Goal: Navigation & Orientation: Find specific page/section

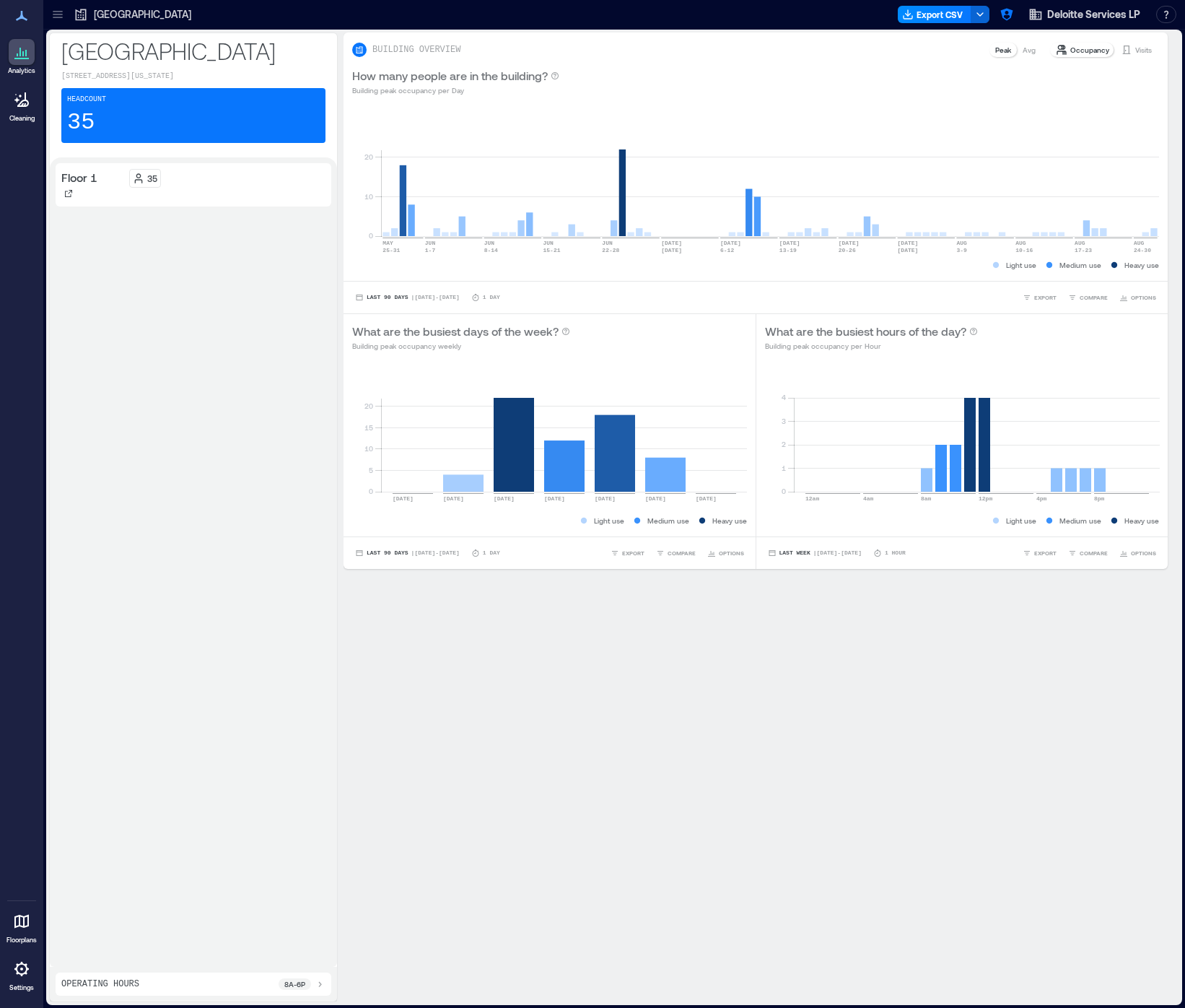
click at [60, 16] on icon at bounding box center [58, 14] width 15 height 15
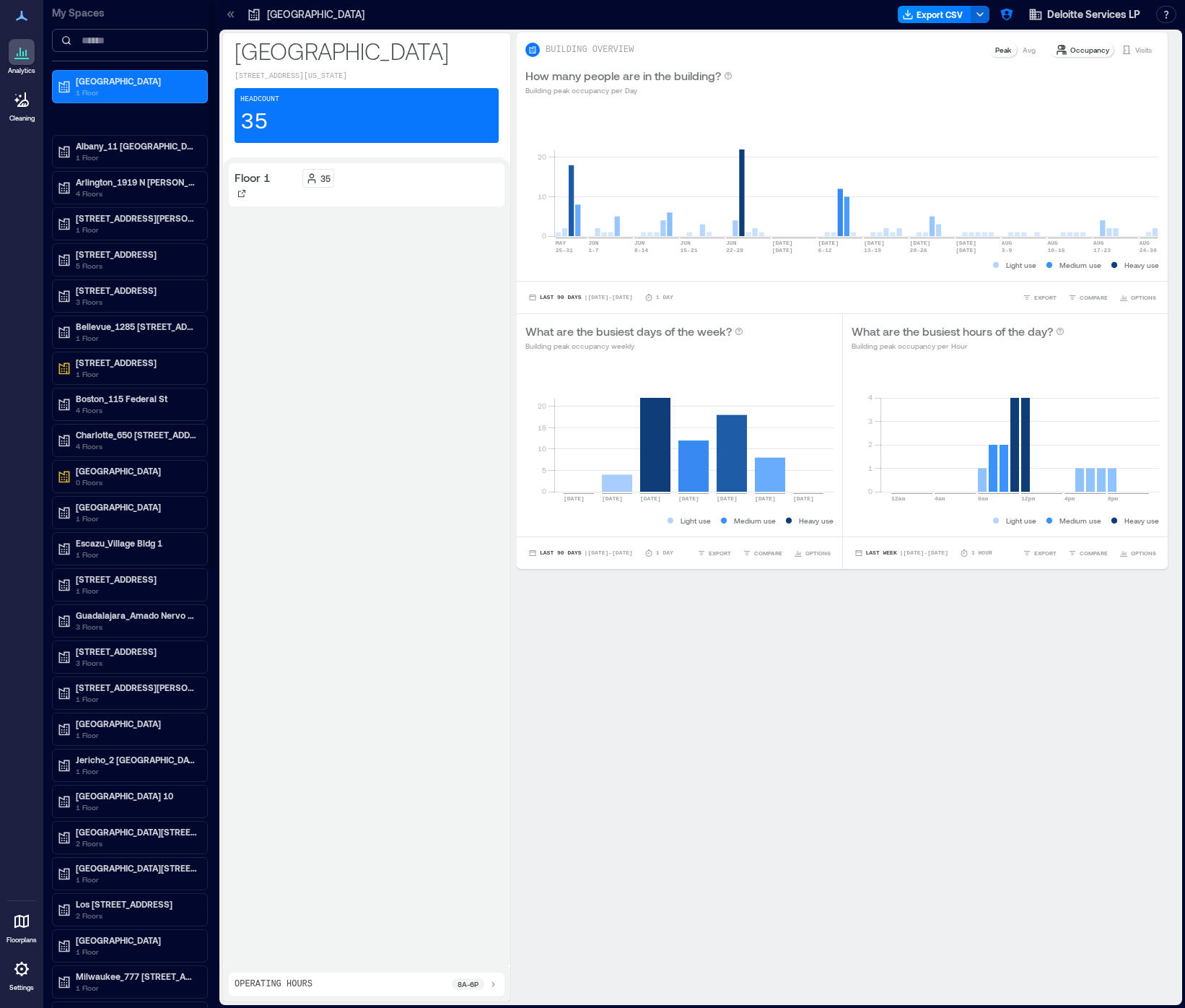
click at [135, 38] on input at bounding box center [130, 41] width 156 height 23
click at [1069, 9] on span "Deloitte Services LP" at bounding box center [1093, 14] width 93 height 15
click at [1012, 18] on icon "button" at bounding box center [1006, 14] width 15 height 15
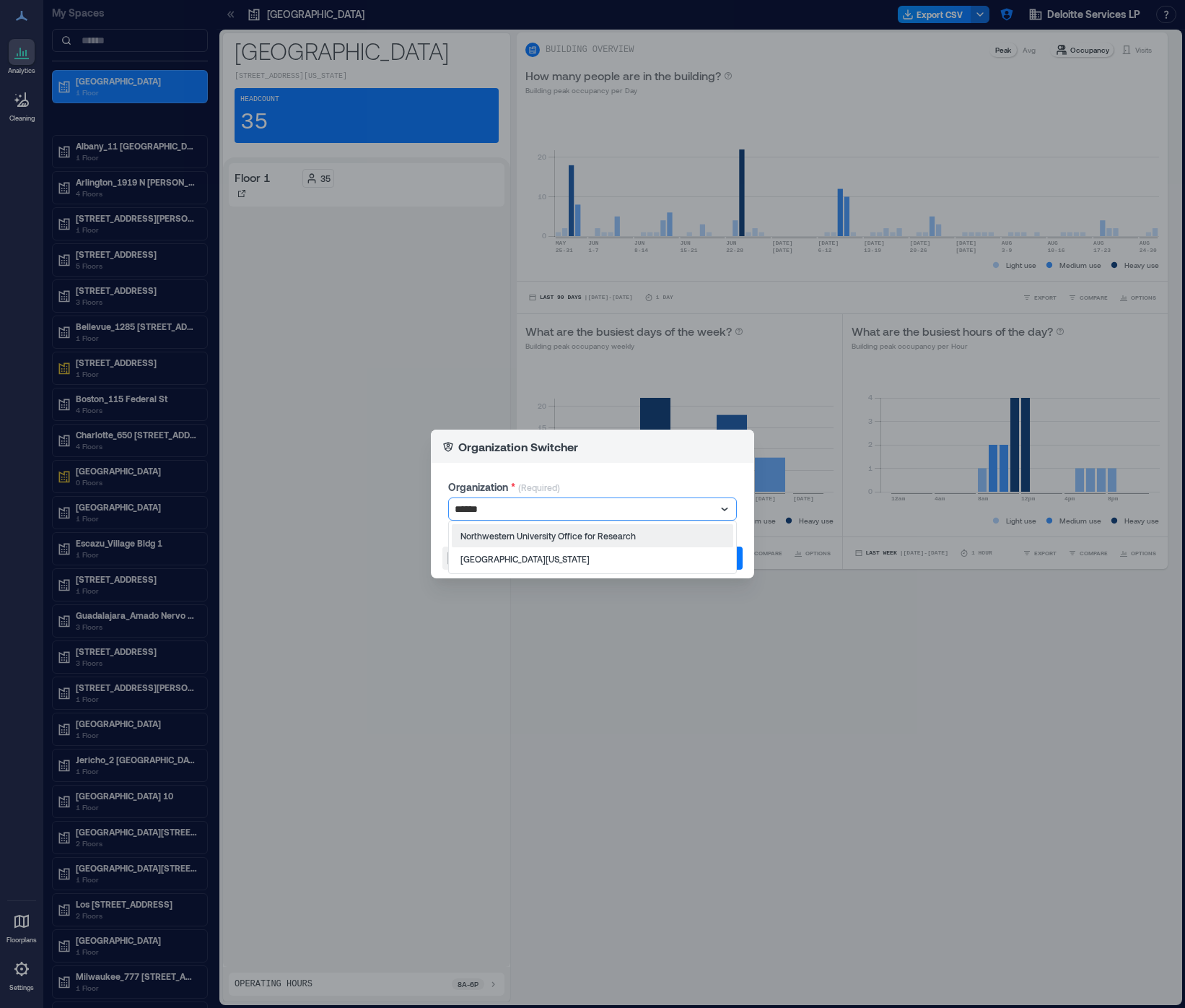
type input "*******"
click at [575, 564] on div "[GEOGRAPHIC_DATA][US_STATE]" at bounding box center [592, 558] width 281 height 23
click at [707, 563] on span "Switch" at bounding box center [719, 558] width 31 height 15
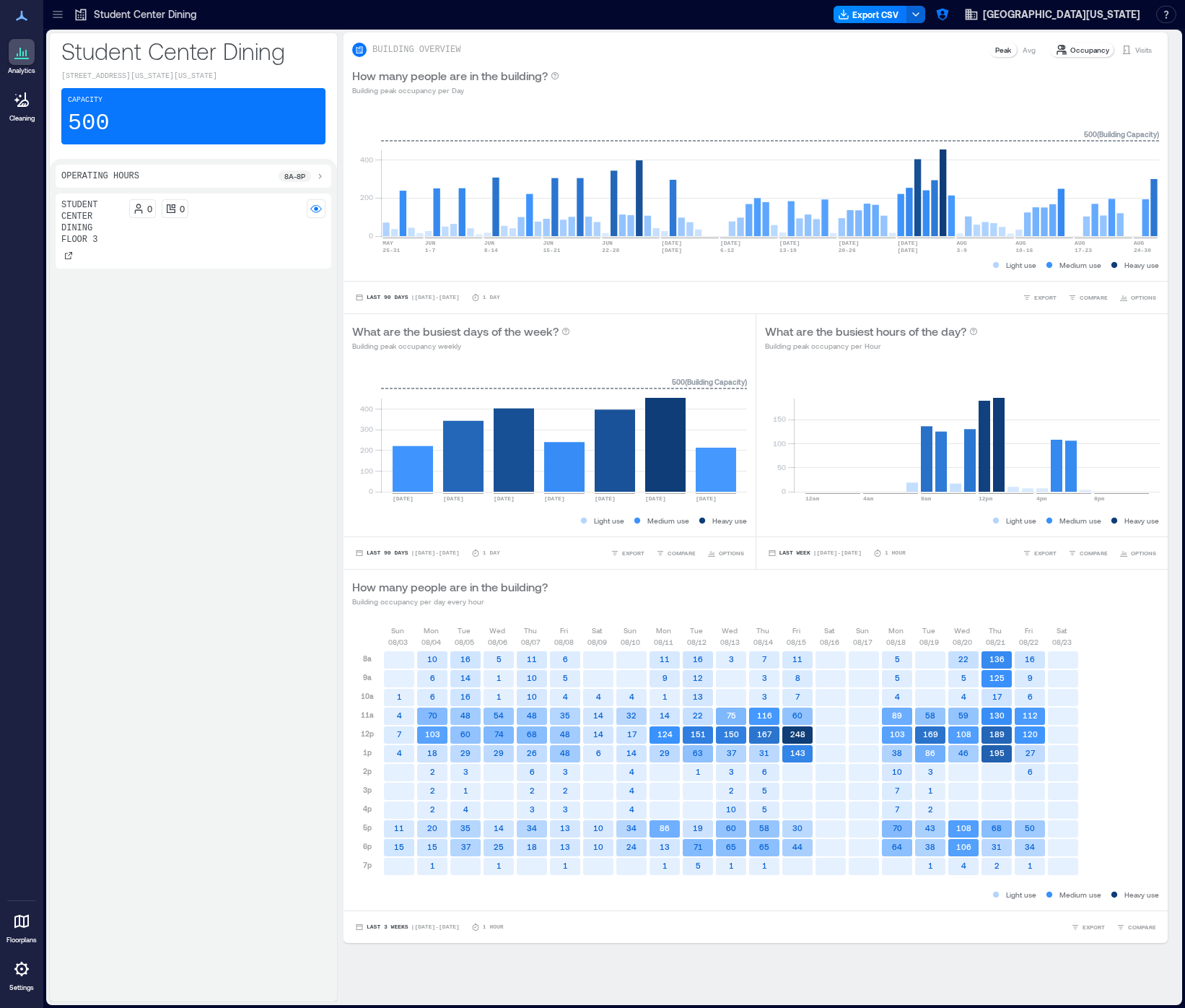
click at [64, 17] on icon at bounding box center [58, 14] width 15 height 15
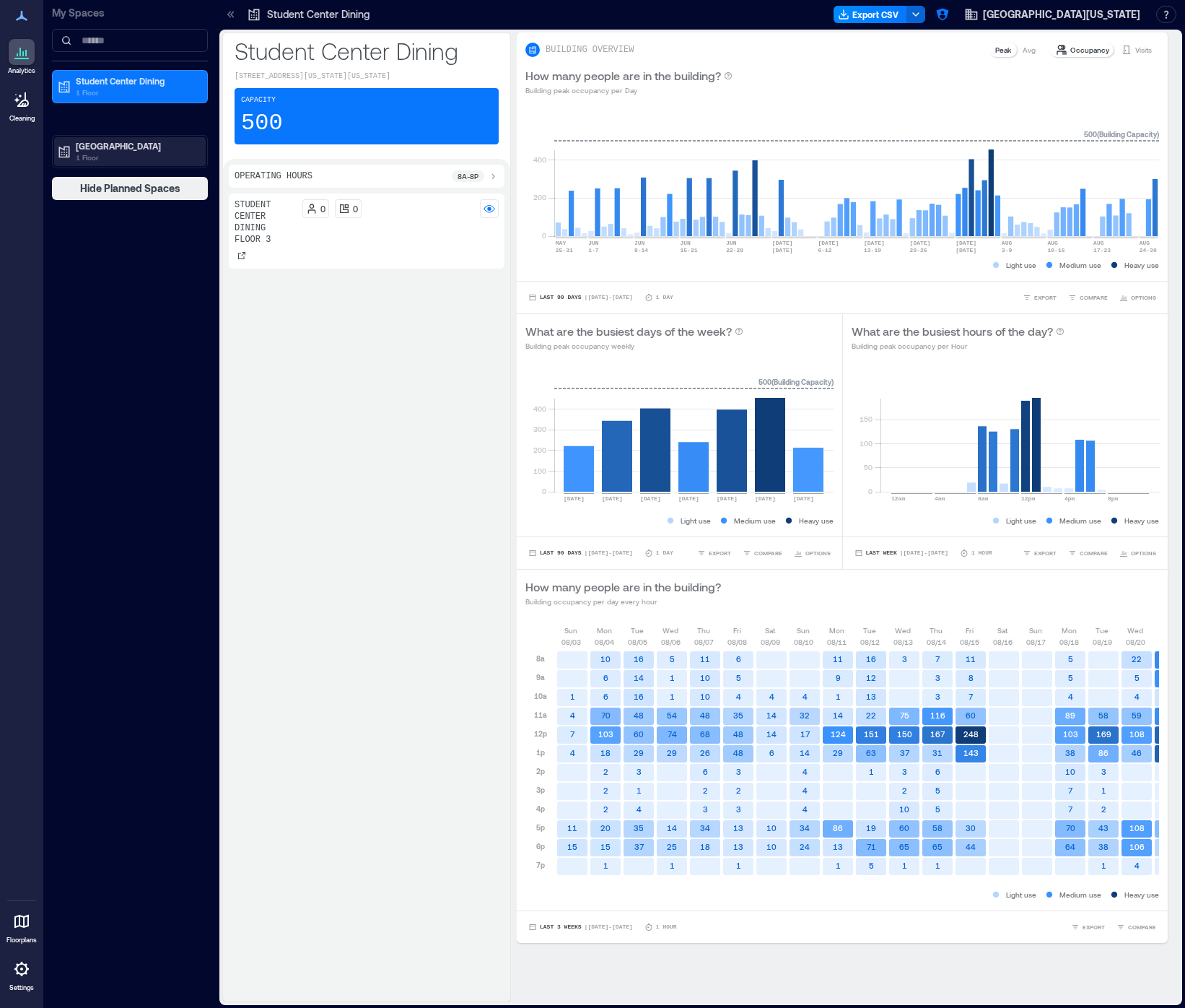
click at [113, 153] on p "1 Floor" at bounding box center [137, 157] width 121 height 12
click at [123, 196] on p "Valley Dining Center 1" at bounding box center [120, 197] width 92 height 12
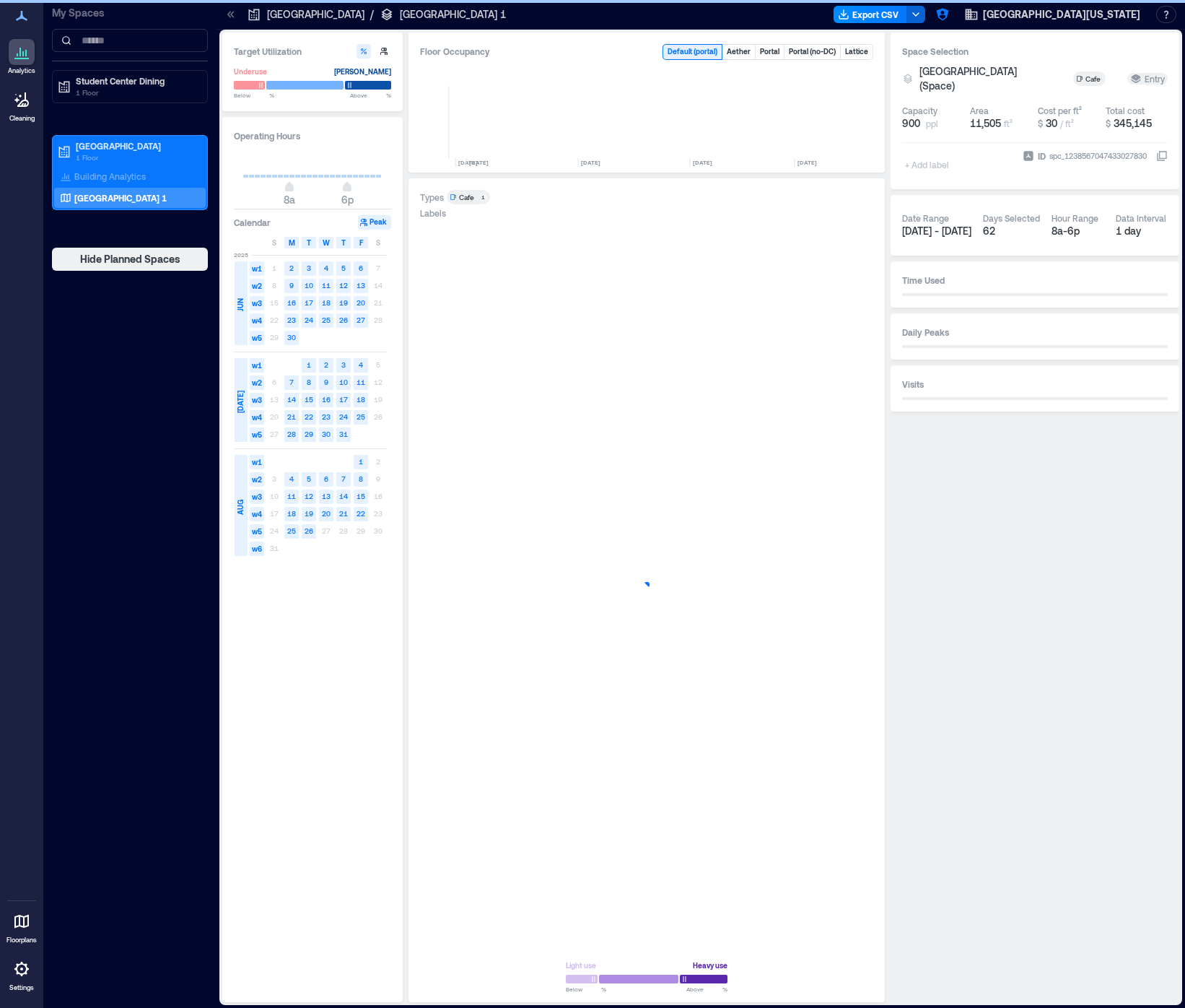
scroll to position [0, 1888]
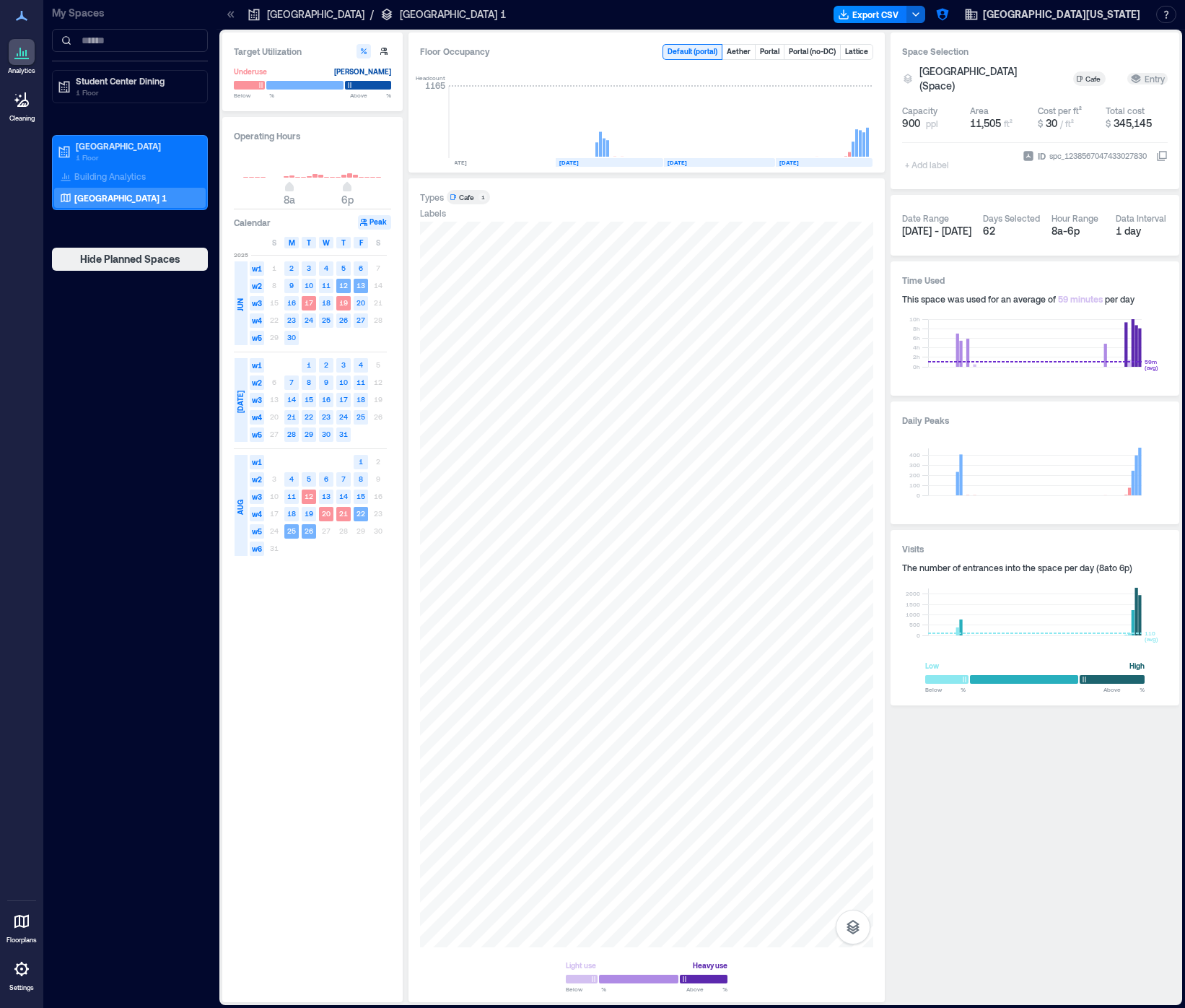
drag, startPoint x: 154, startPoint y: 320, endPoint x: 151, endPoint y: 301, distance: 19.2
click at [154, 320] on div "My Spaces Student Center Dining 1 Floor Valley Dining Center 1 Floor Building A…" at bounding box center [130, 504] width 173 height 1008
click at [133, 90] on p "1 Floor" at bounding box center [137, 92] width 121 height 12
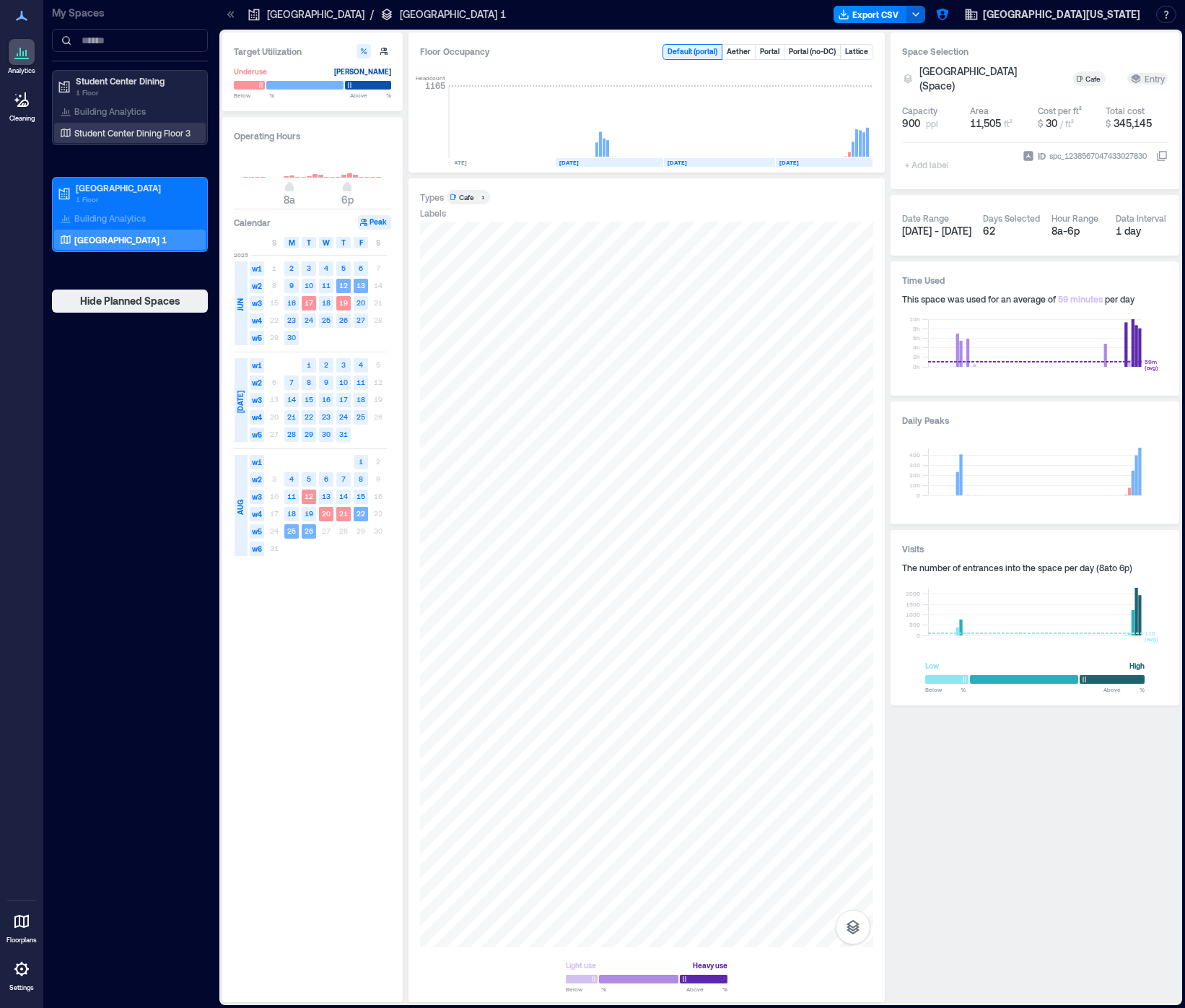
click at [126, 127] on p "Student Center Dining Floor 3" at bounding box center [132, 133] width 116 height 12
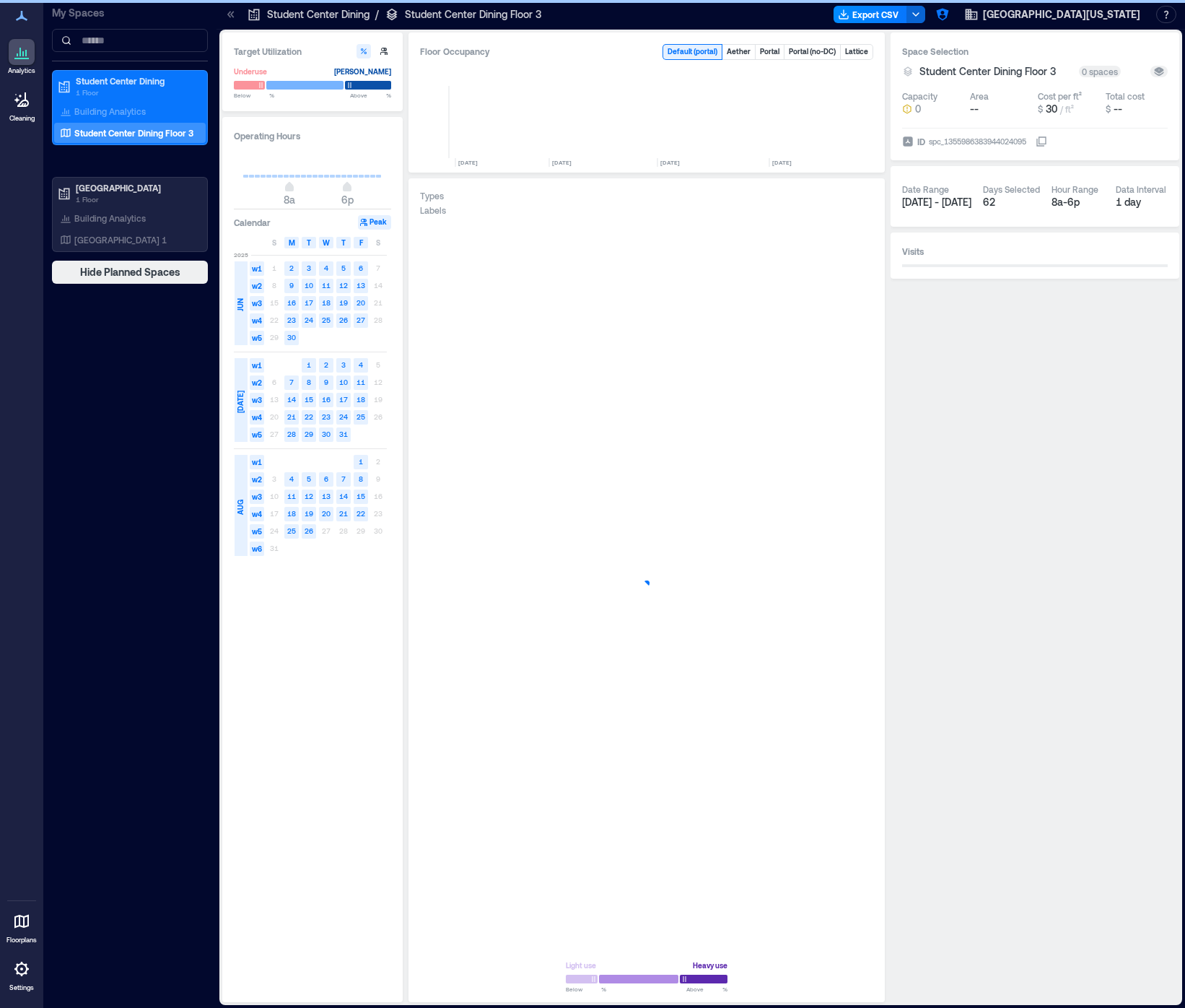
scroll to position [0, 978]
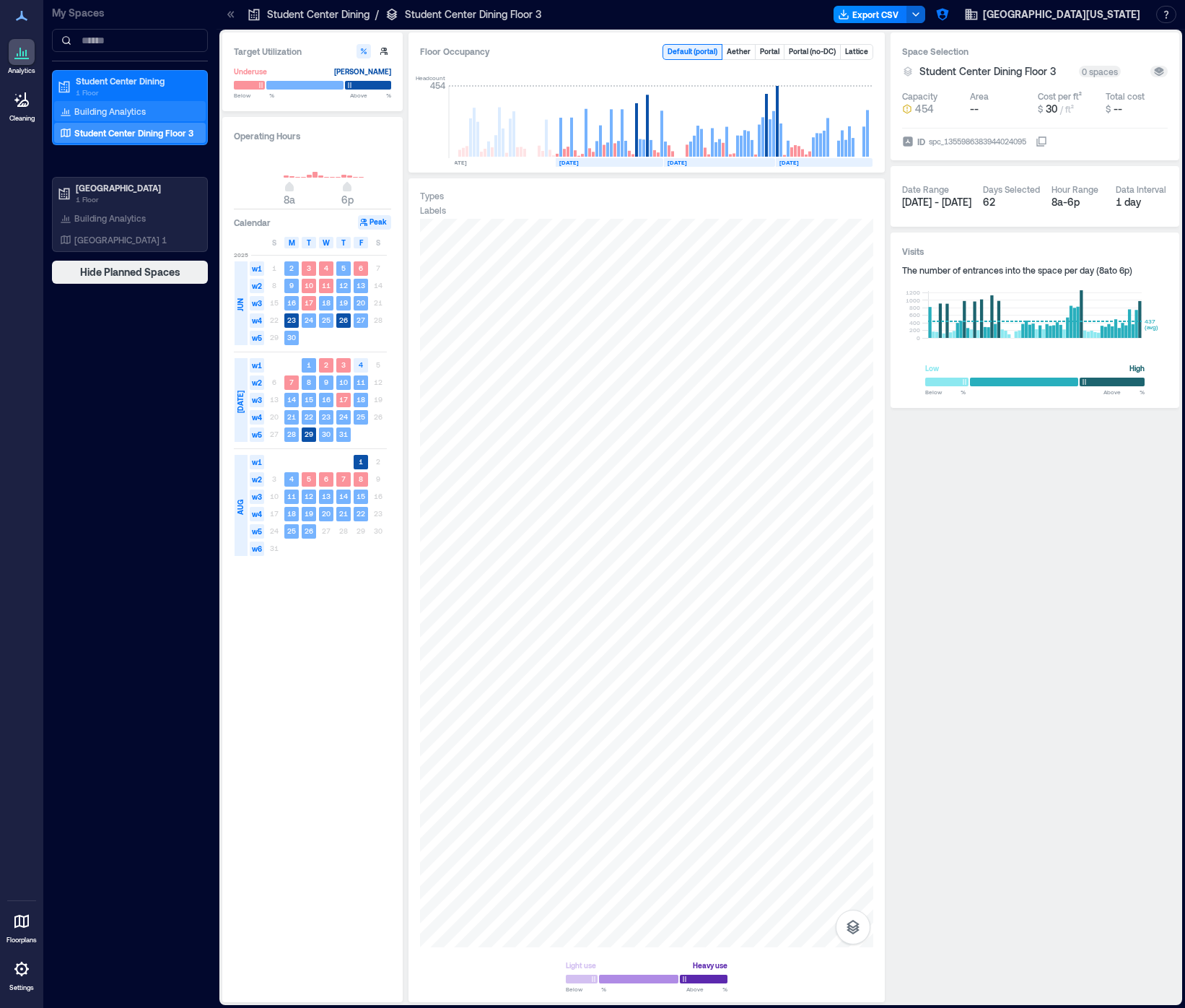
click at [110, 104] on div "Building Analytics" at bounding box center [102, 110] width 91 height 15
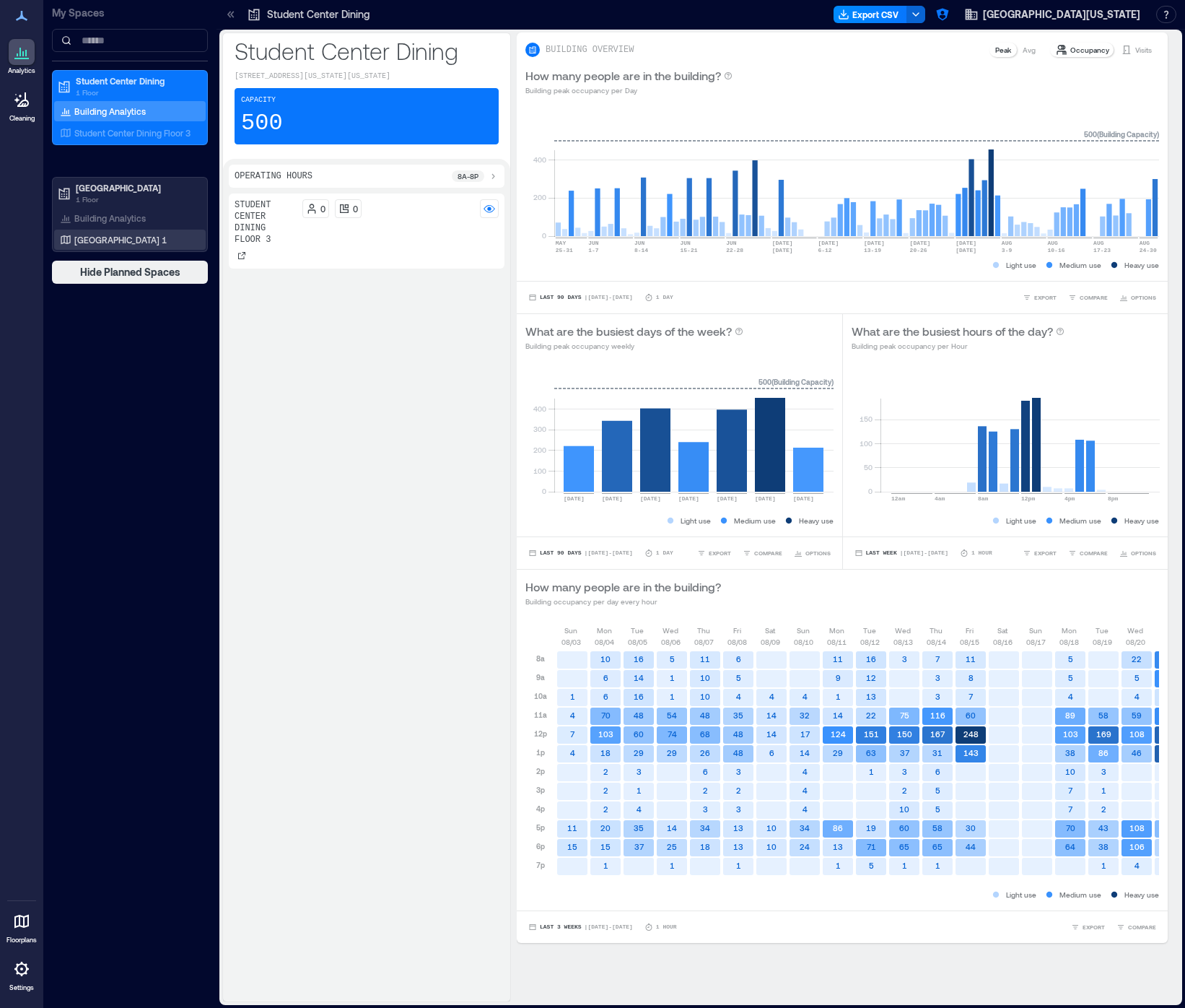
click at [114, 238] on p "Valley Dining Center 1" at bounding box center [120, 239] width 92 height 12
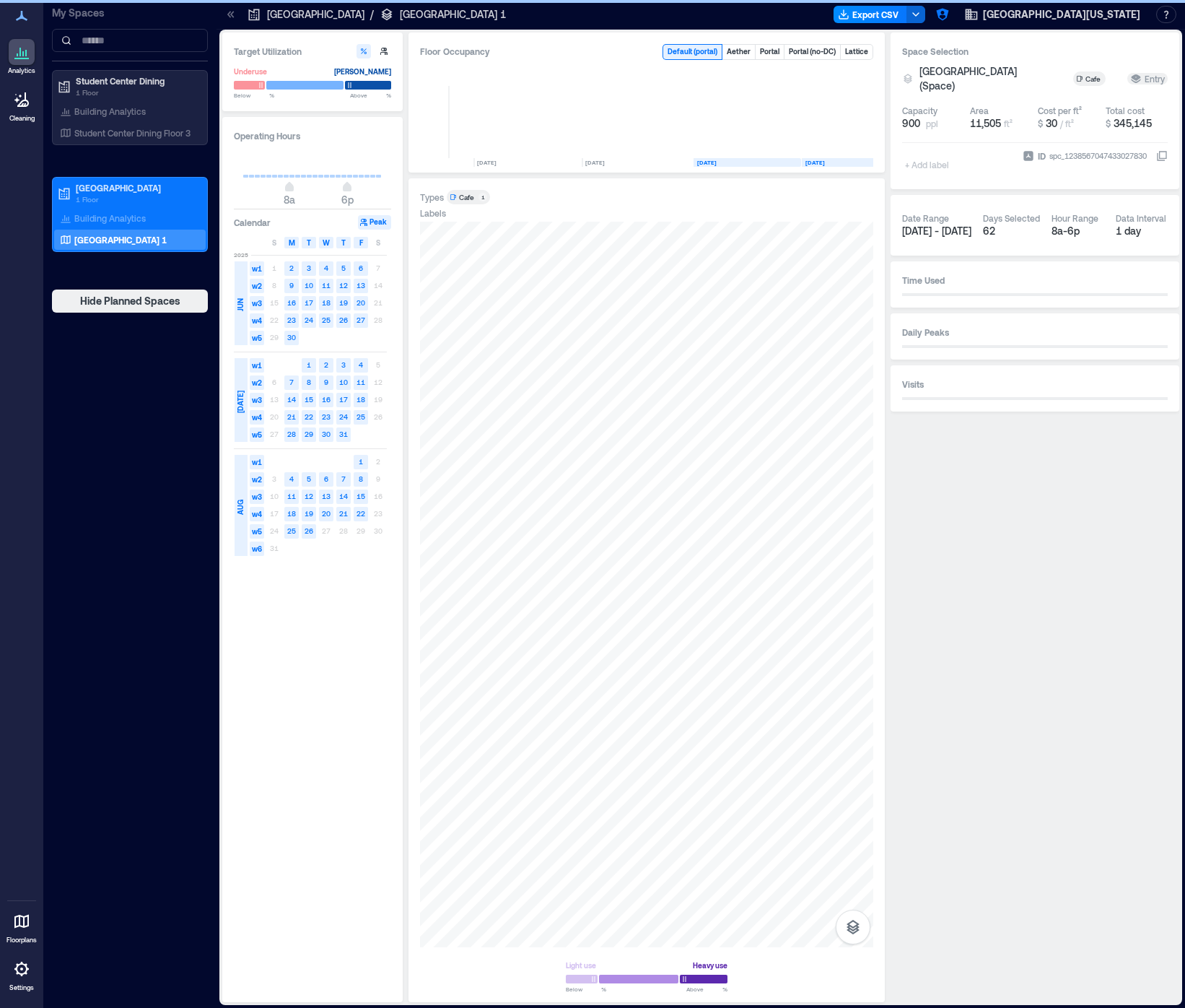
scroll to position [0, 1888]
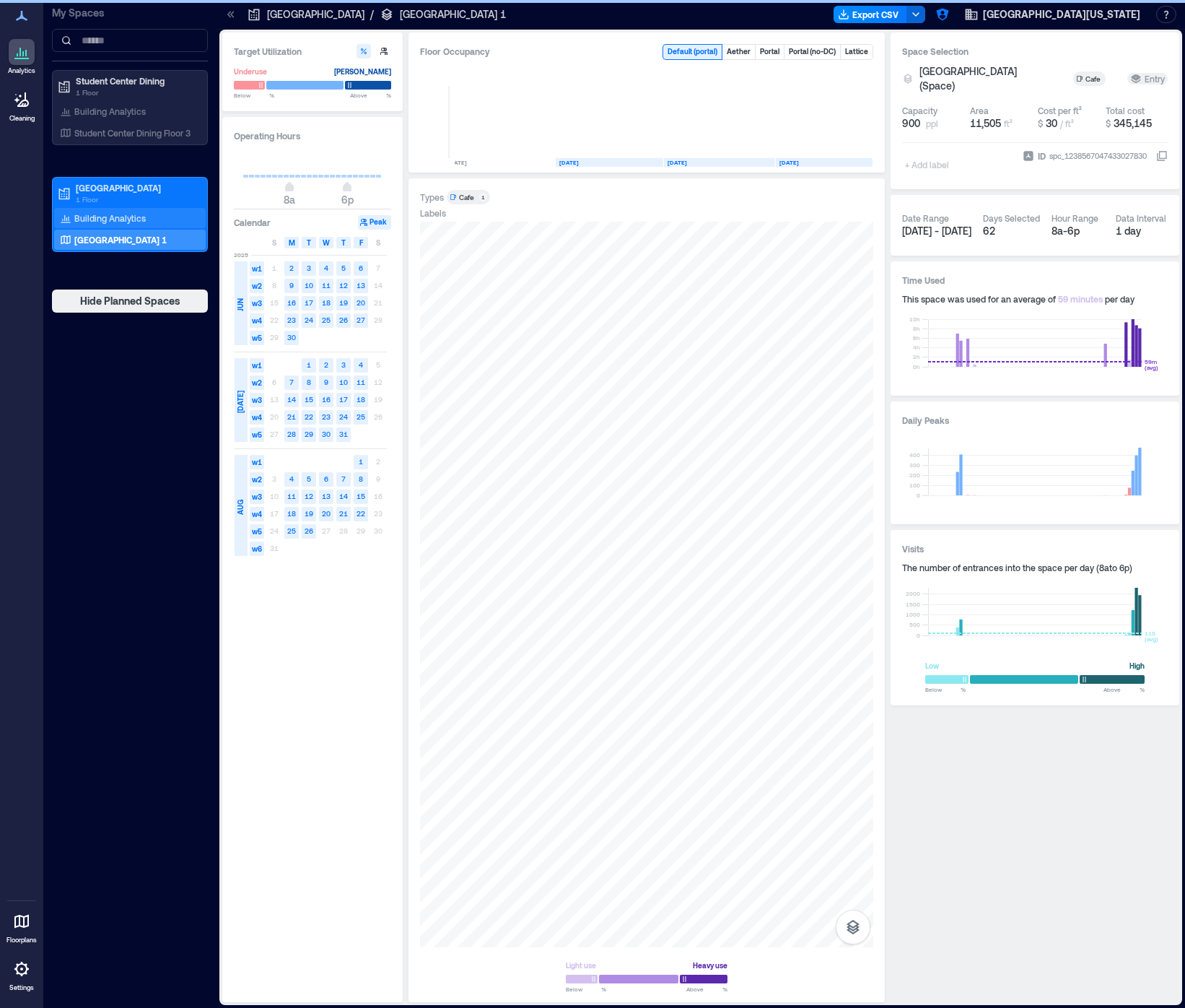
click at [111, 222] on p "Building Analytics" at bounding box center [110, 218] width 71 height 12
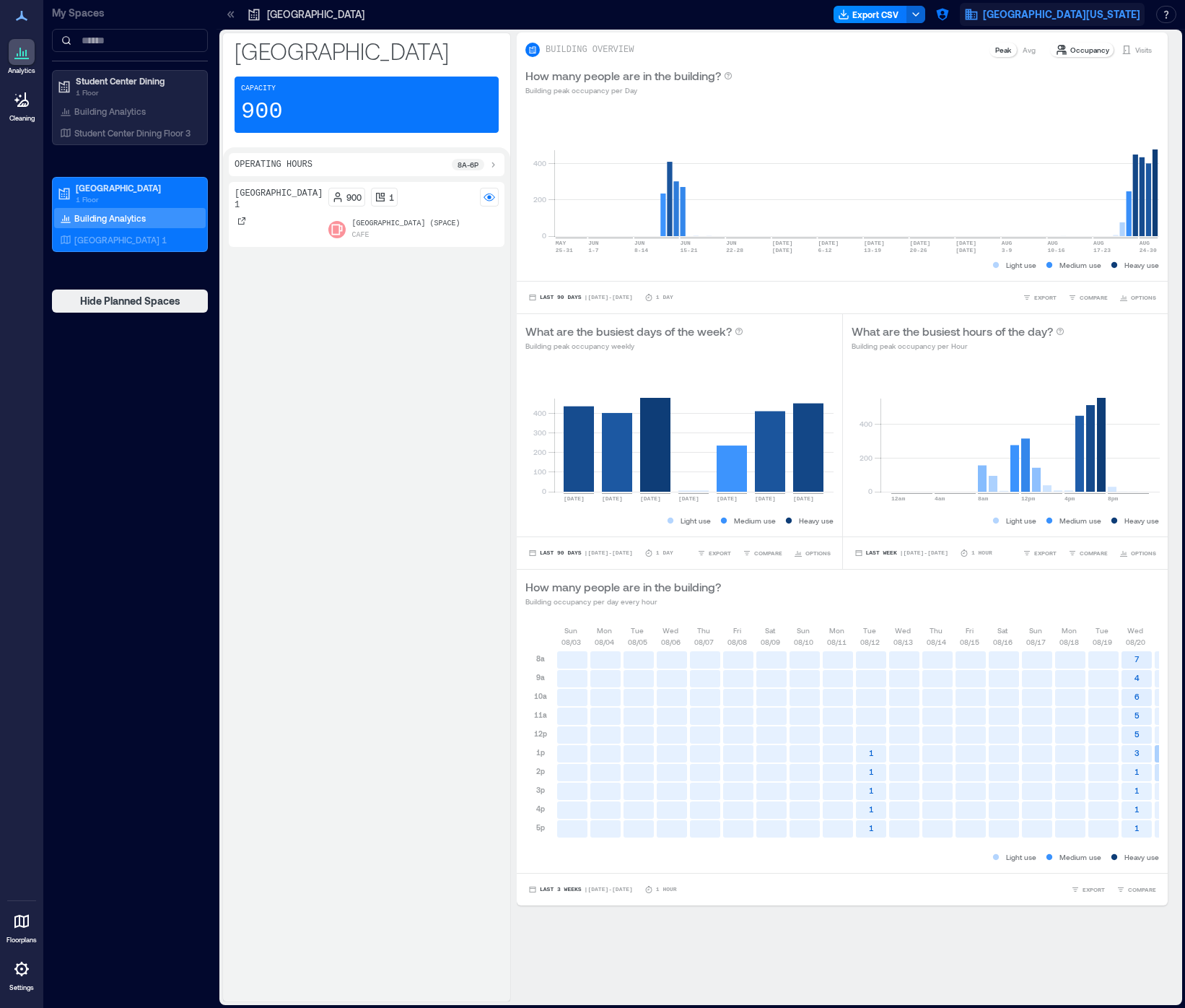
click at [1053, 18] on span "[GEOGRAPHIC_DATA][US_STATE]" at bounding box center [1062, 14] width 157 height 15
drag, startPoint x: 1028, startPoint y: 16, endPoint x: 1006, endPoint y: 21, distance: 22.6
click at [1026, 17] on span "[GEOGRAPHIC_DATA][US_STATE]" at bounding box center [1062, 14] width 157 height 15
click at [1078, 15] on span "[GEOGRAPHIC_DATA][US_STATE]" at bounding box center [1062, 14] width 157 height 15
click at [950, 18] on icon "button" at bounding box center [942, 14] width 15 height 15
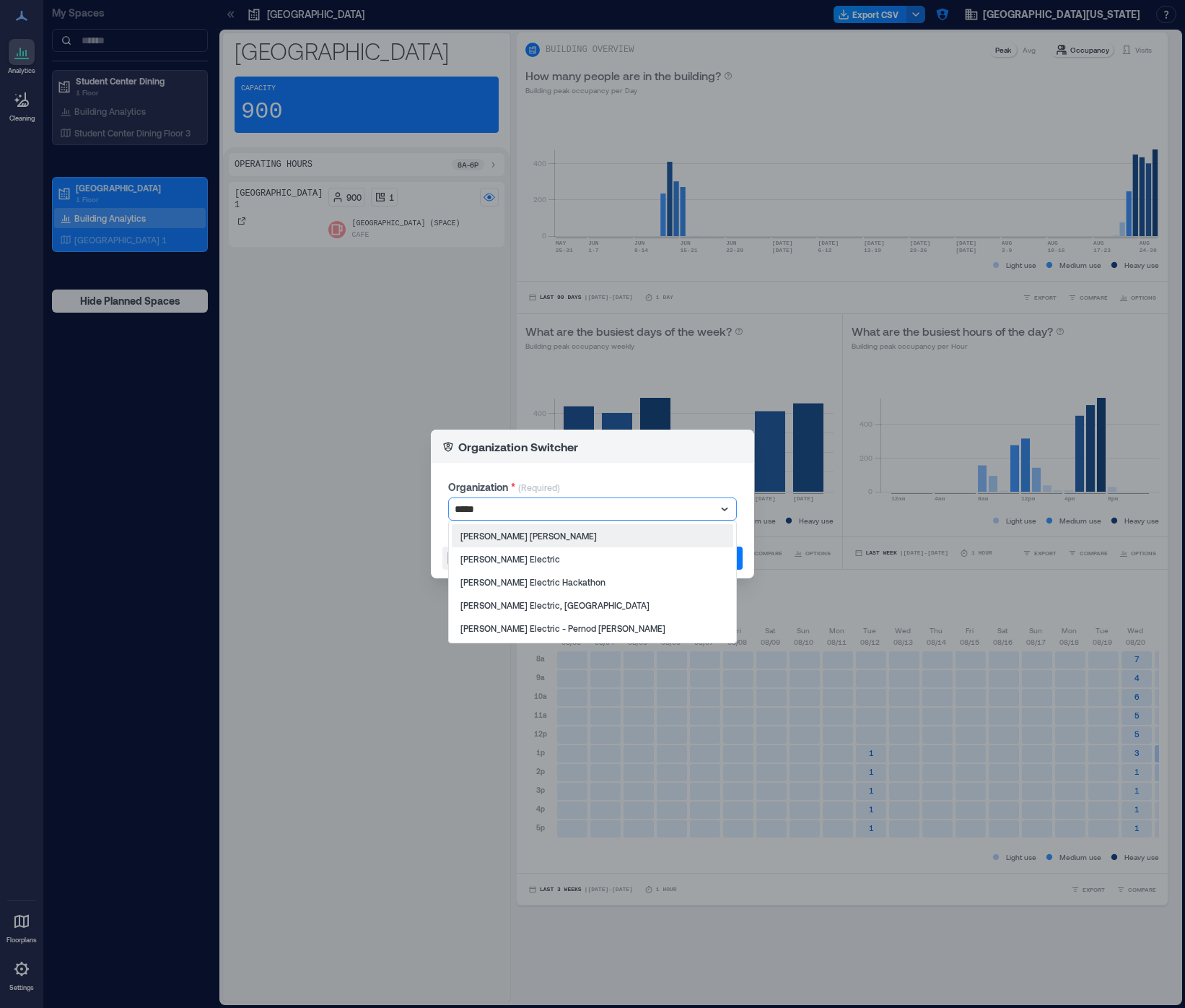
type input "******"
click at [544, 563] on div "Schneider Electric" at bounding box center [592, 558] width 281 height 23
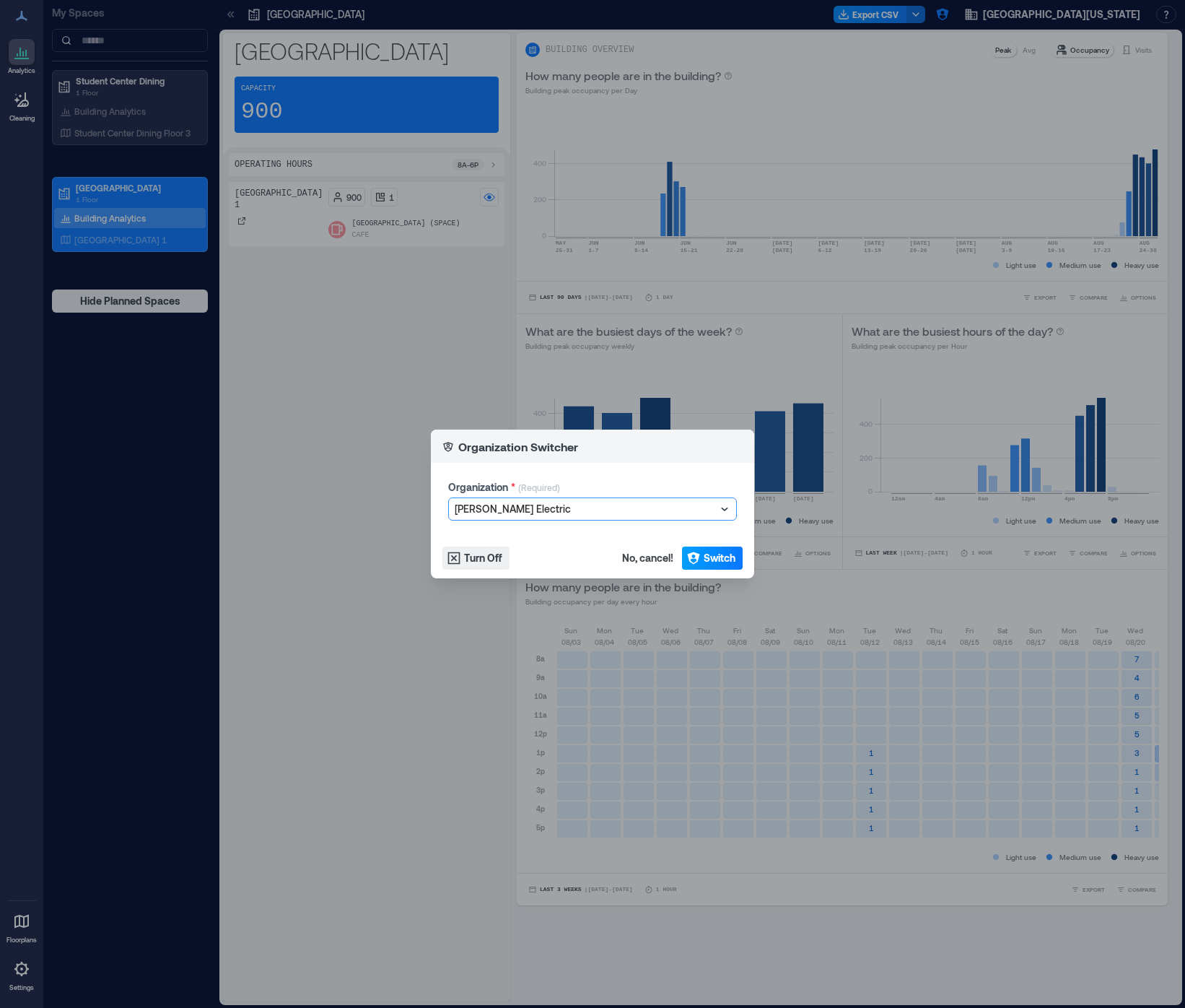
click at [711, 558] on span "Switch" at bounding box center [719, 558] width 31 height 15
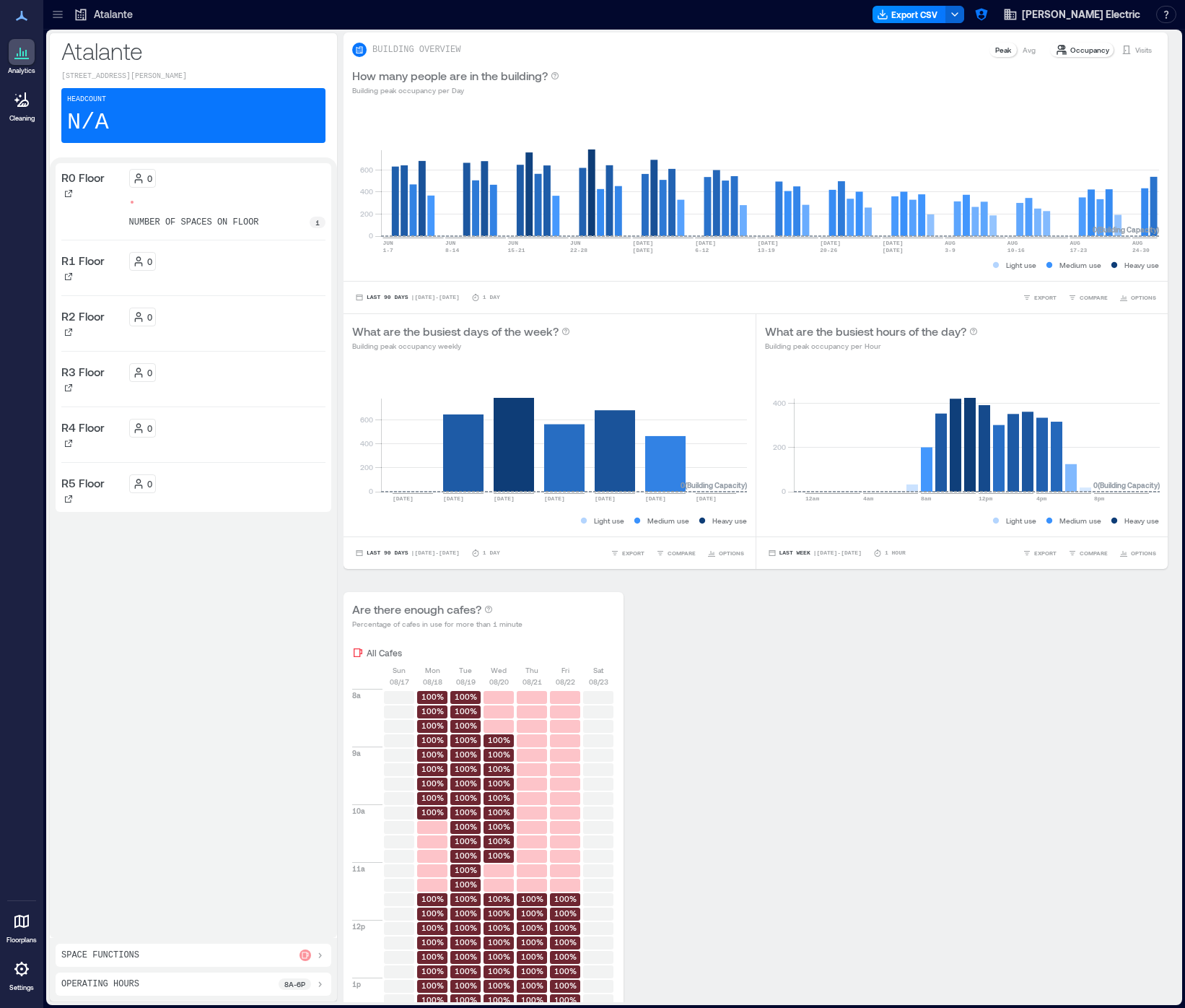
click at [60, 25] on div at bounding box center [58, 15] width 23 height 23
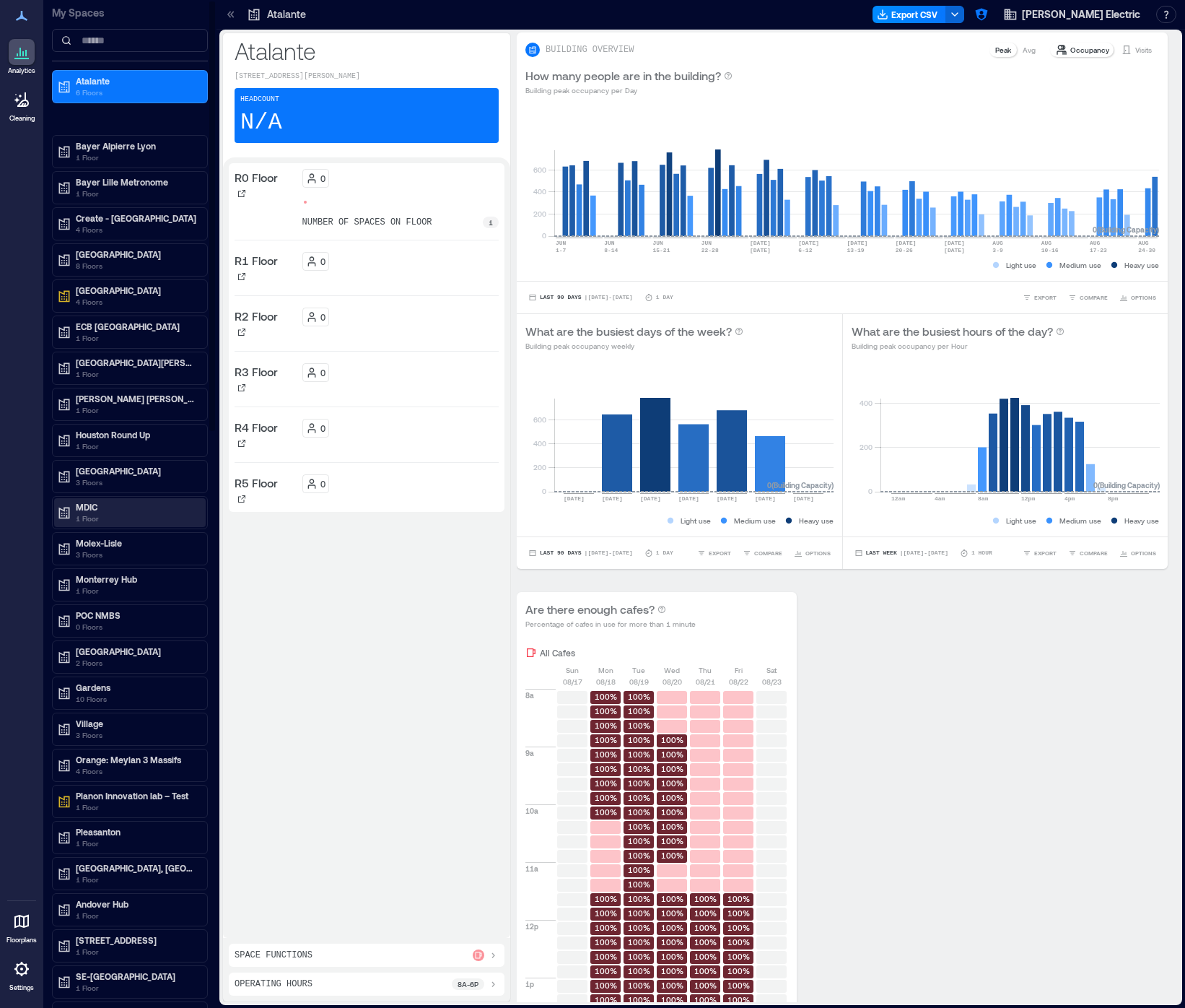
click at [111, 516] on p "1 Floor" at bounding box center [137, 518] width 121 height 12
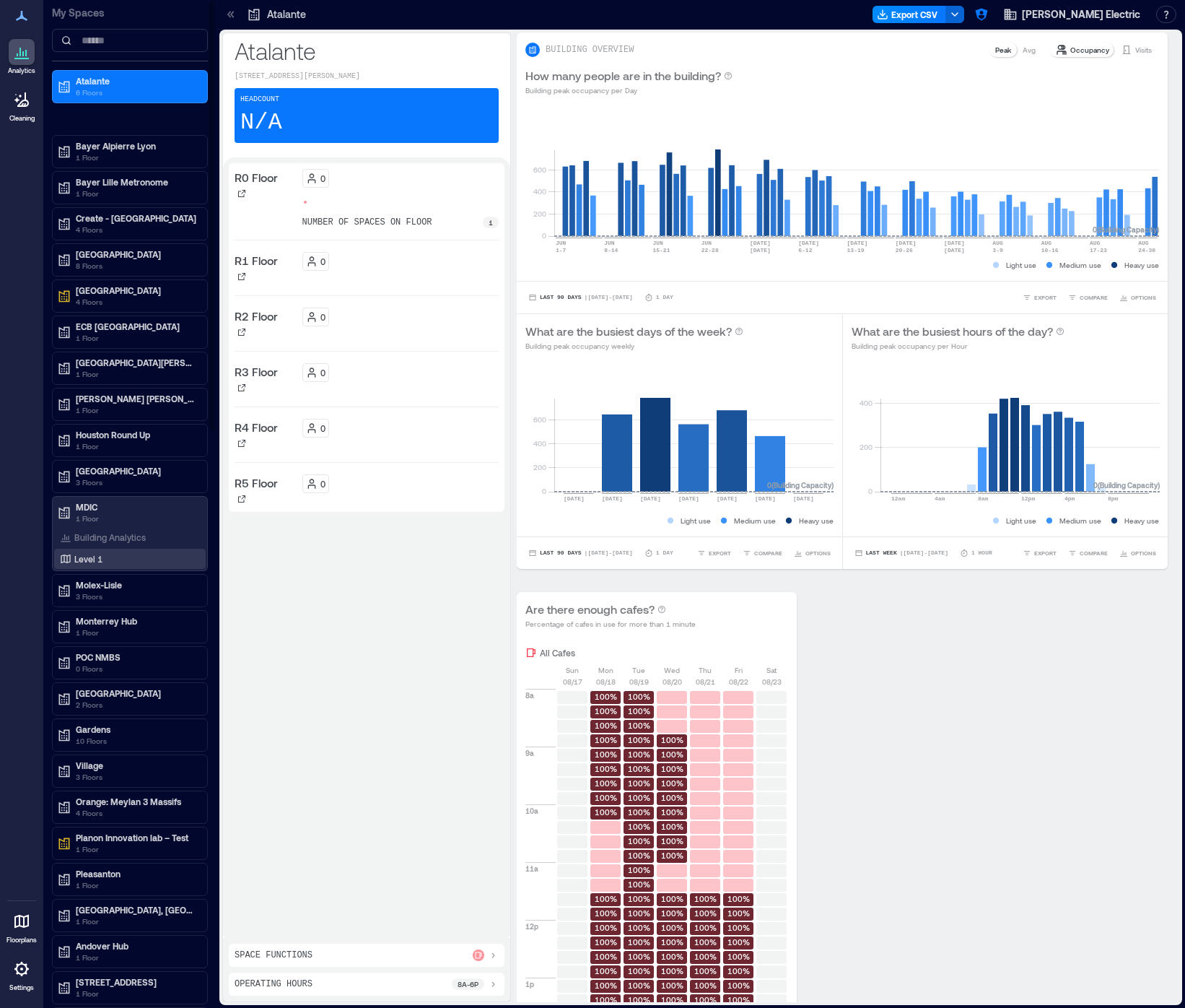
click at [106, 558] on div "Level 1" at bounding box center [127, 558] width 140 height 15
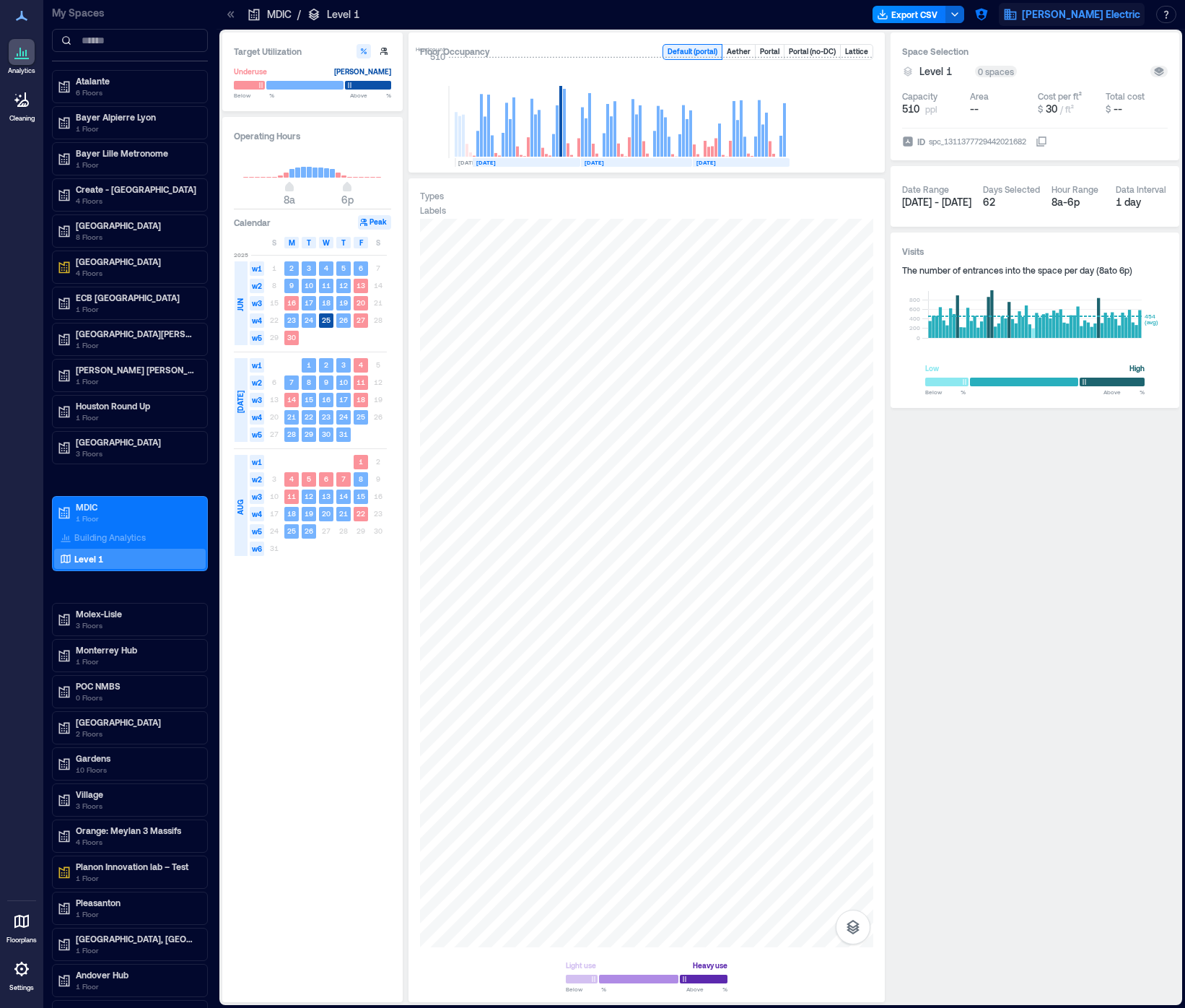
click at [1072, 18] on span "Schneider Electric" at bounding box center [1081, 14] width 118 height 15
click at [1066, 74] on button "Your account" at bounding box center [1101, 72] width 133 height 23
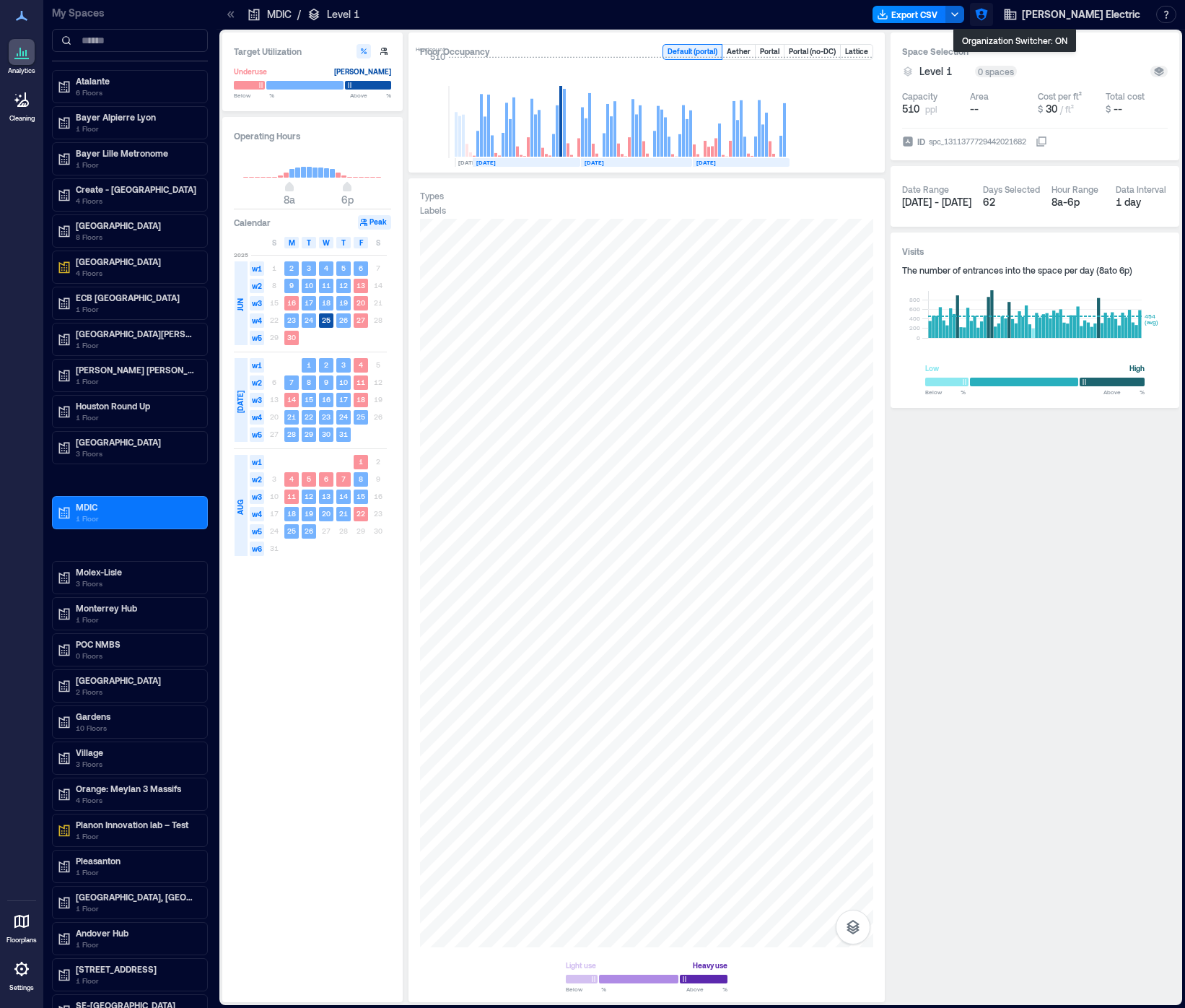
click at [989, 12] on icon "button" at bounding box center [981, 14] width 15 height 15
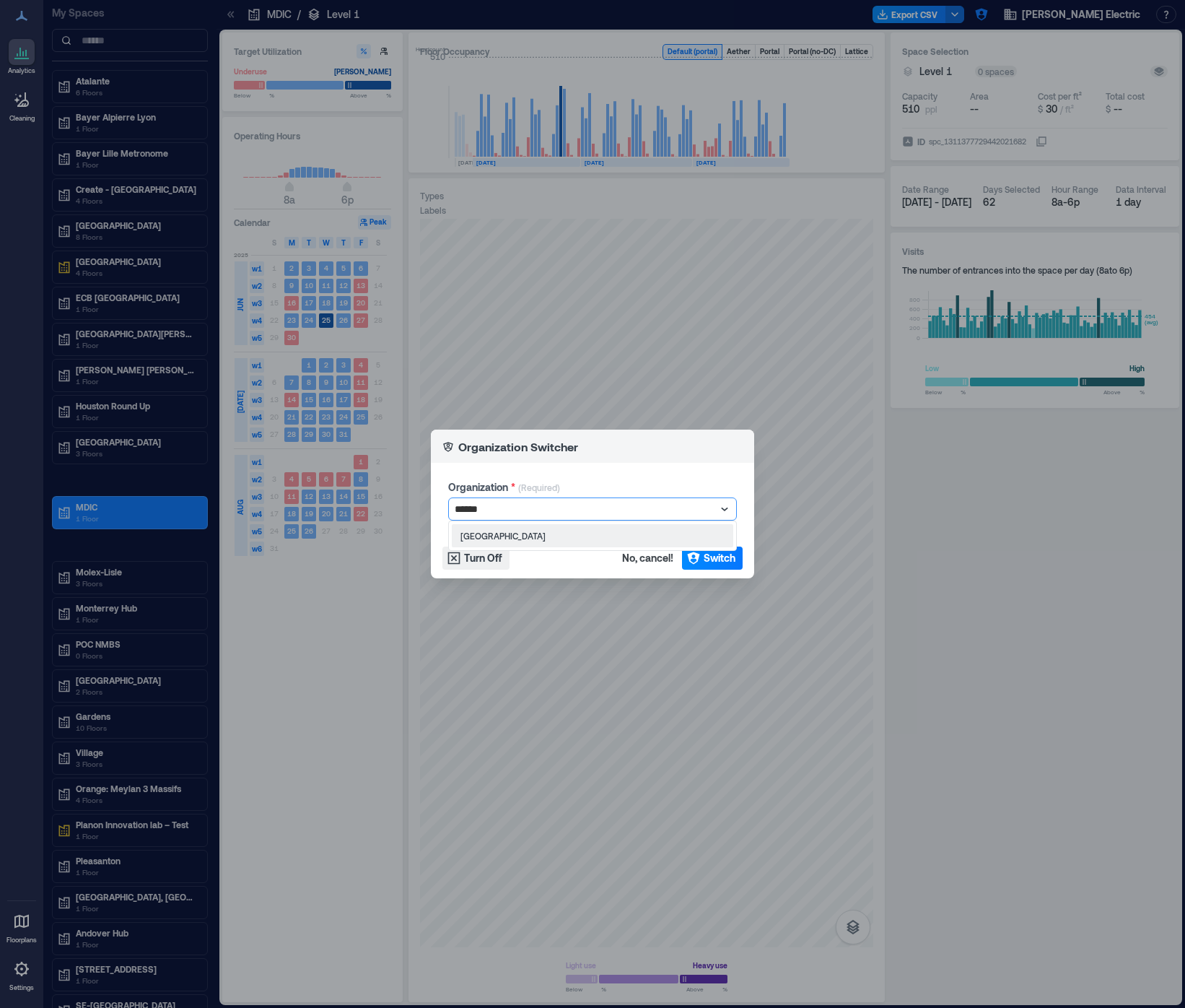
type input "*******"
click at [573, 538] on div "Peabody Essex Museum" at bounding box center [592, 535] width 281 height 23
click at [722, 556] on span "Switch" at bounding box center [719, 558] width 31 height 15
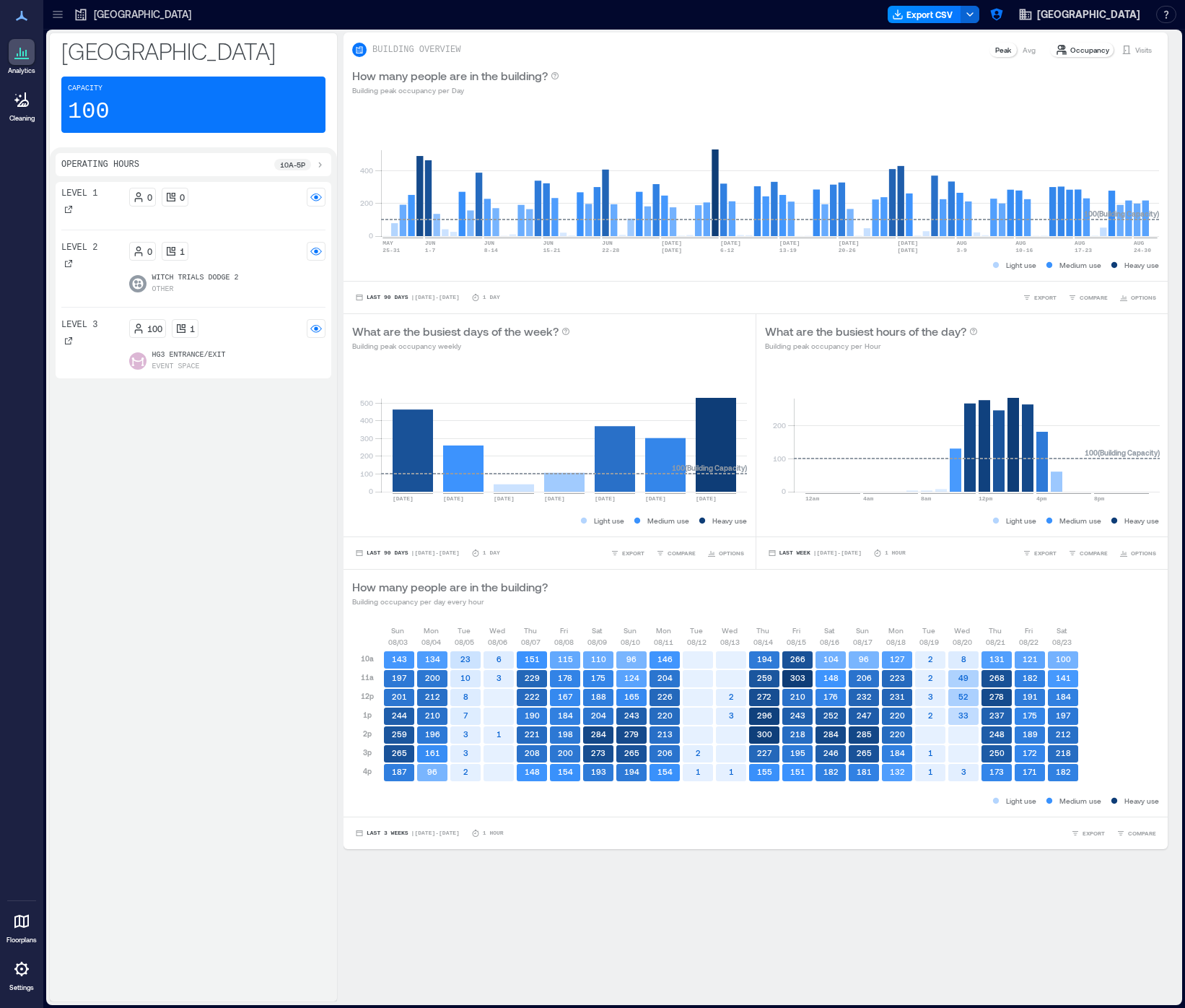
click at [61, 18] on icon at bounding box center [58, 14] width 15 height 15
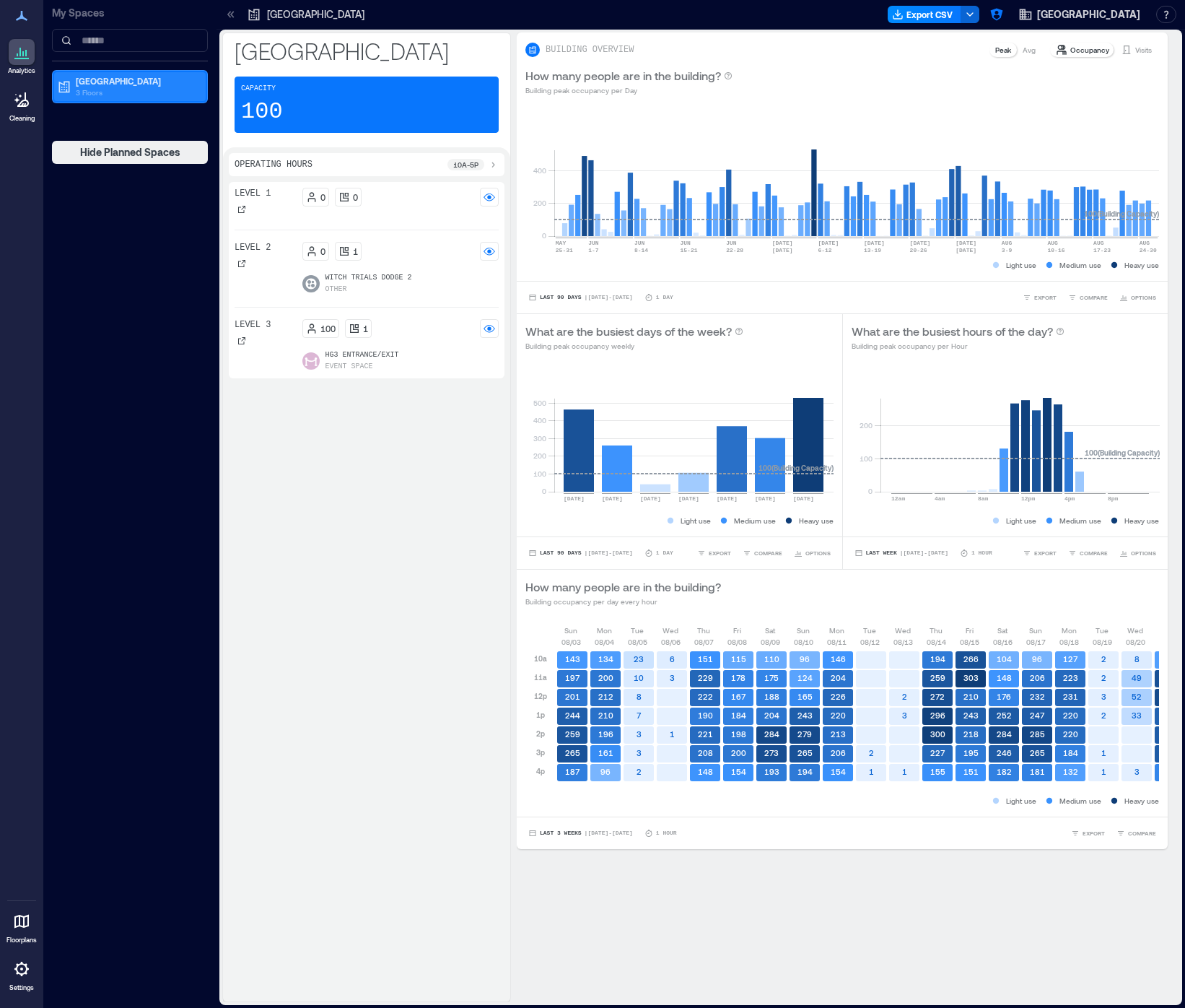
click at [104, 89] on p "3 Floors" at bounding box center [137, 92] width 121 height 12
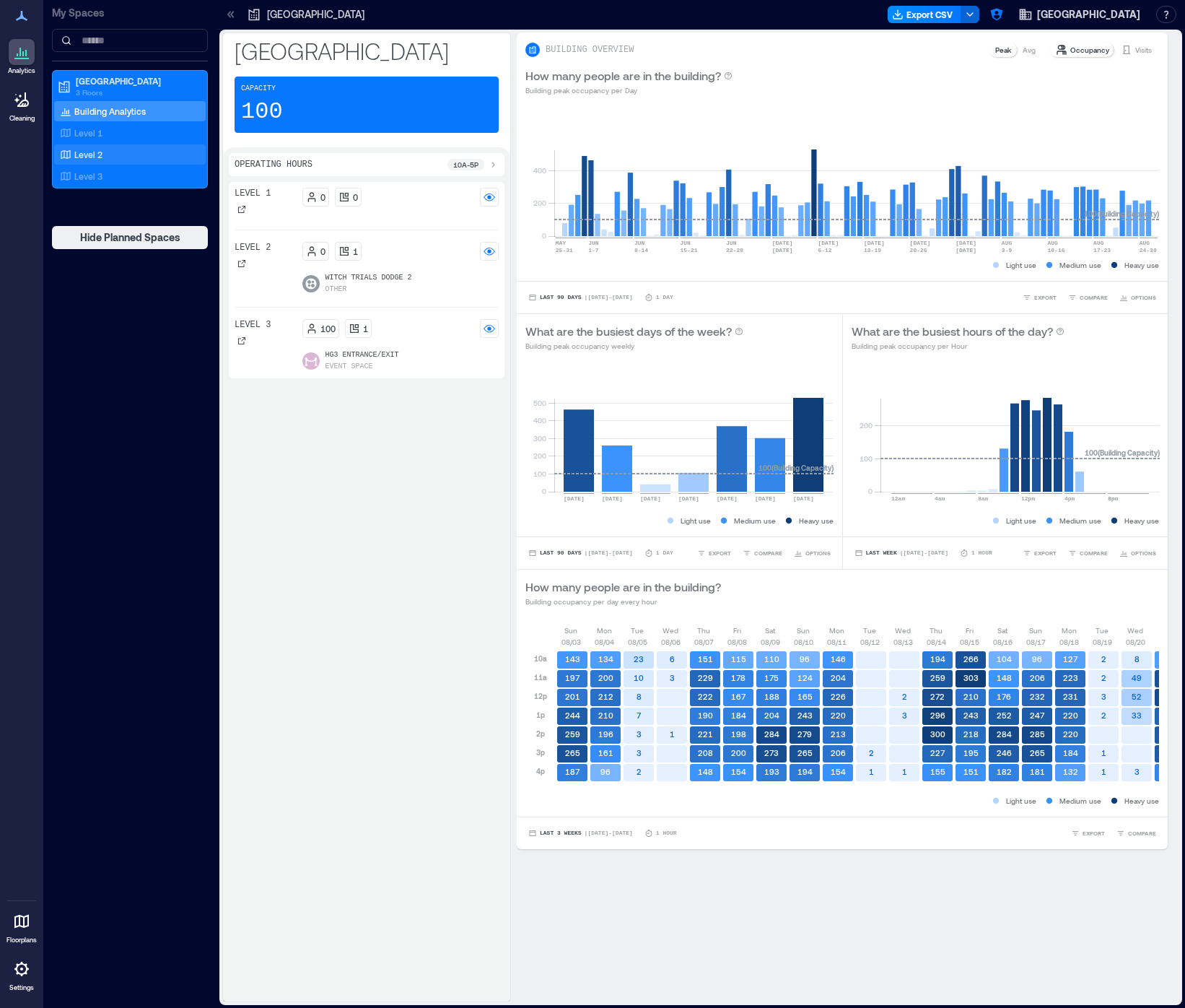
click at [104, 147] on div "Level 2" at bounding box center [127, 154] width 140 height 15
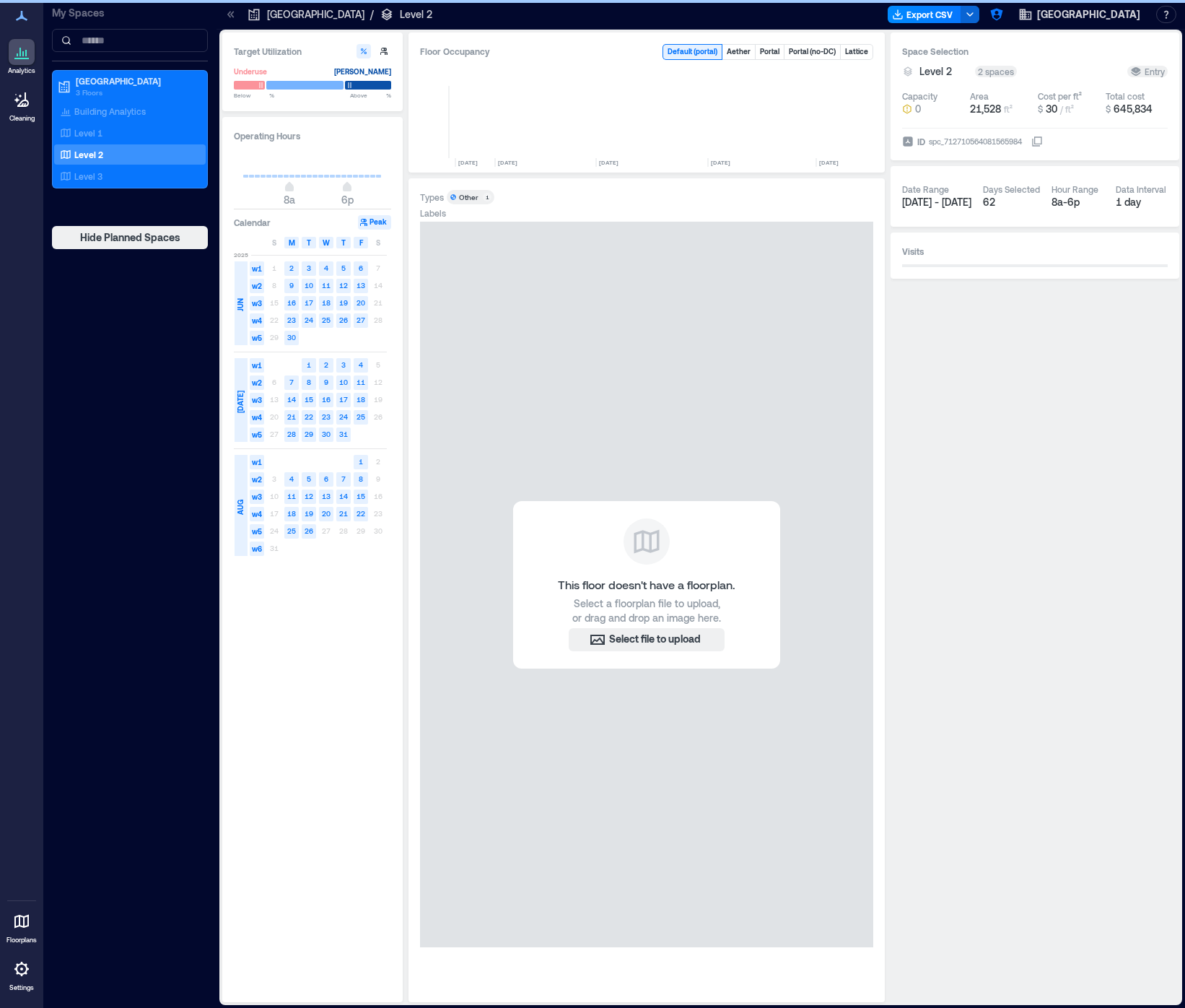
scroll to position [0, 5644]
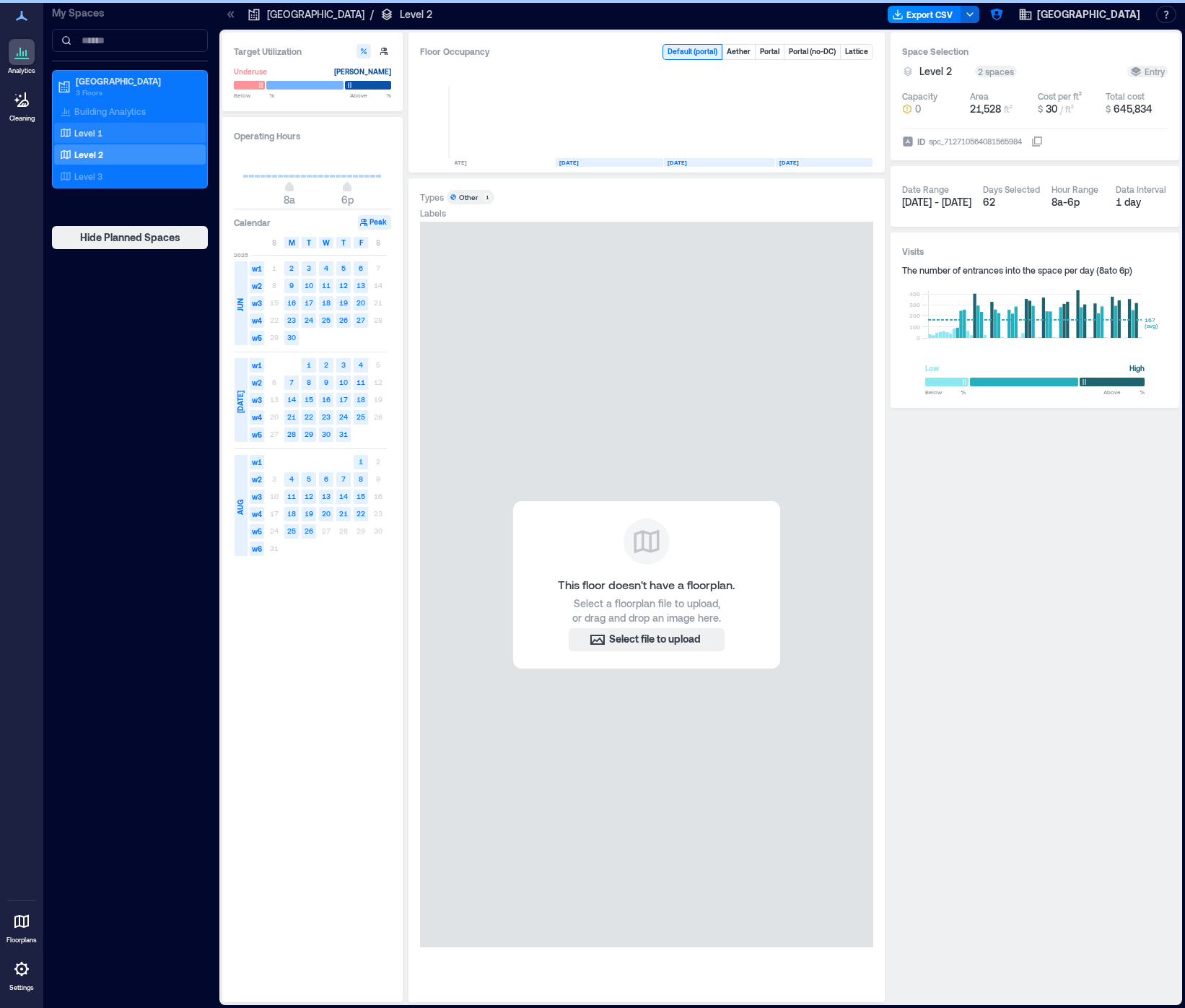
click at [87, 133] on p "Level 1" at bounding box center [88, 133] width 28 height 12
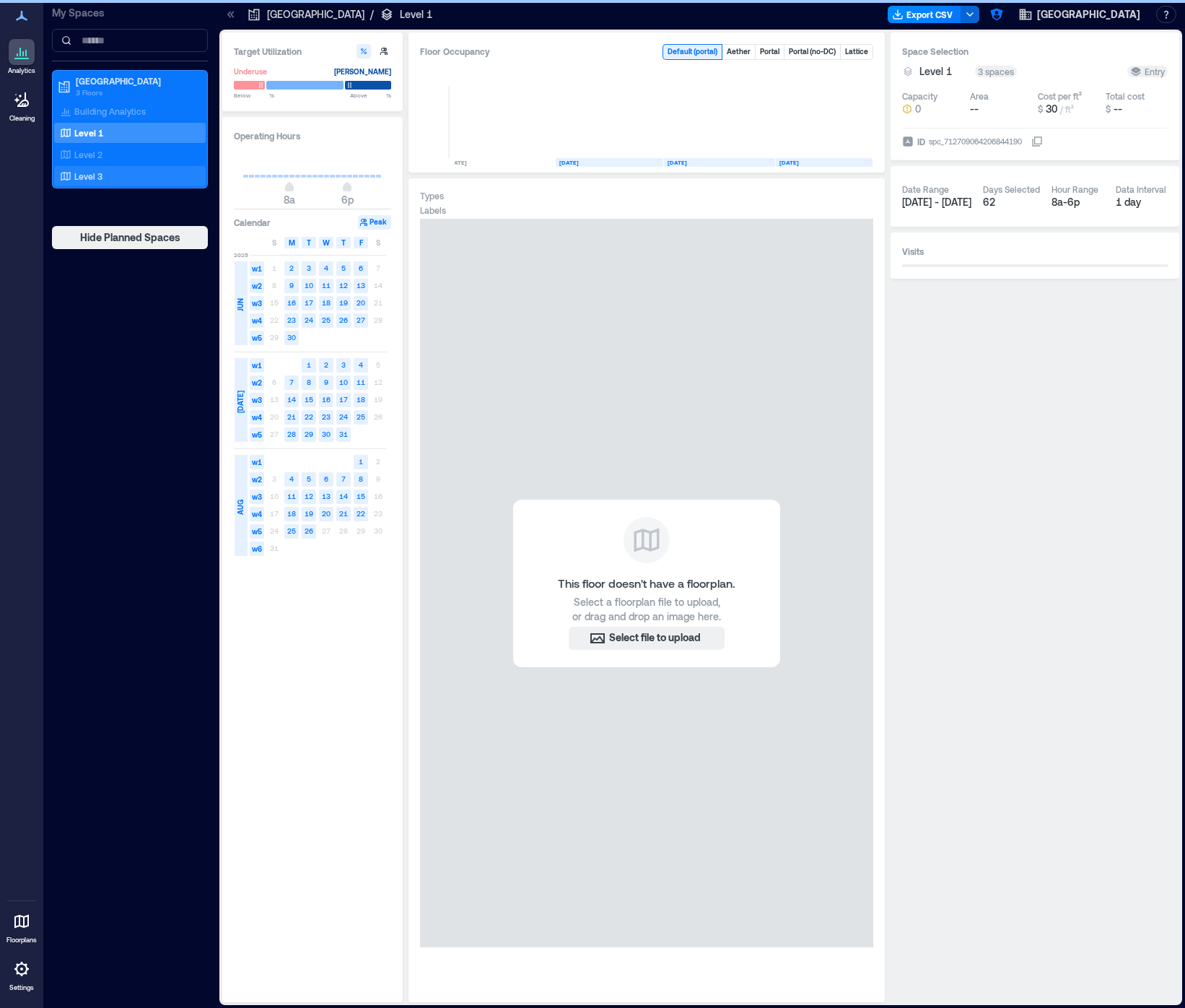
click at [94, 173] on p "Level 3" at bounding box center [88, 176] width 28 height 12
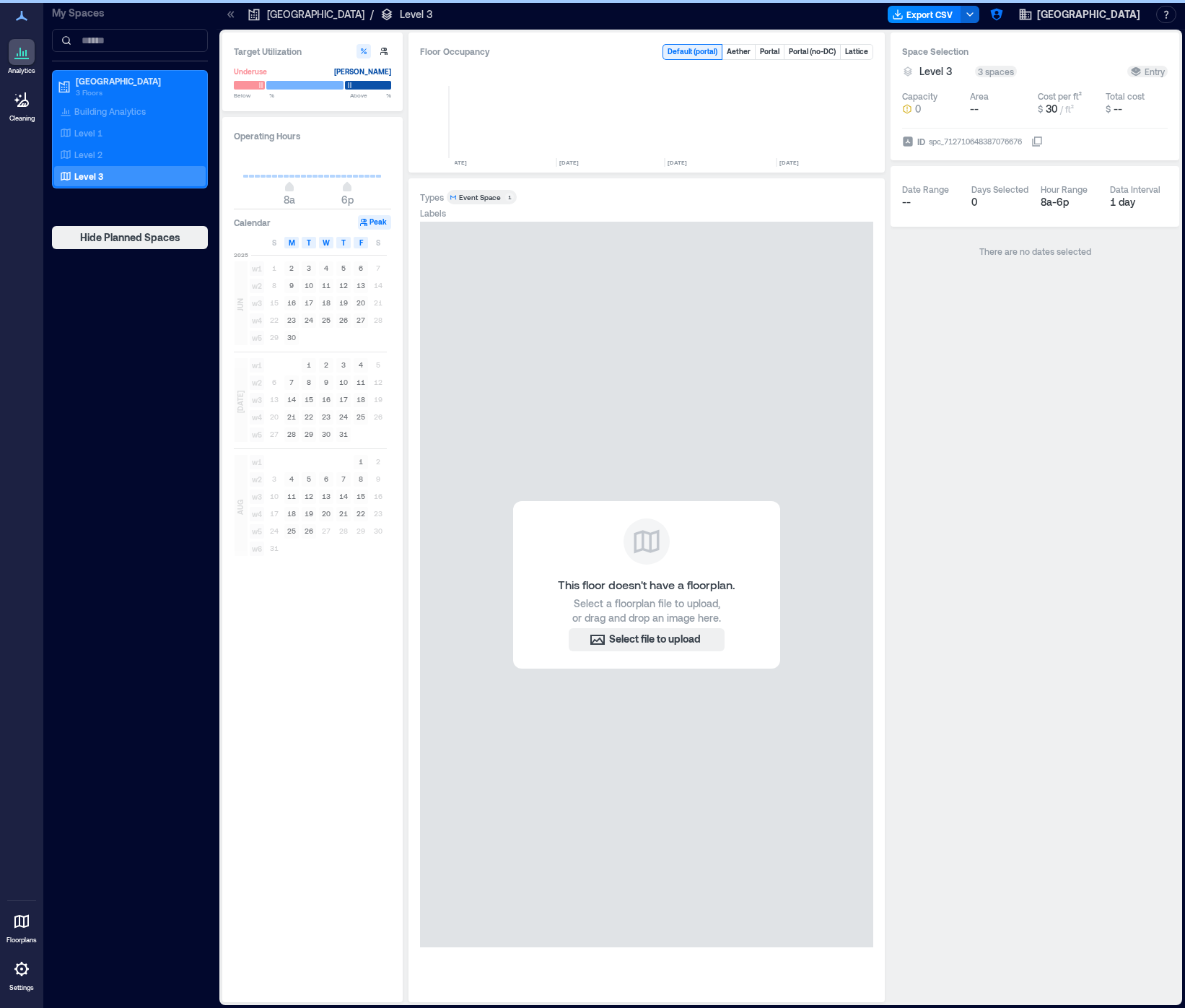
scroll to position [0, 5925]
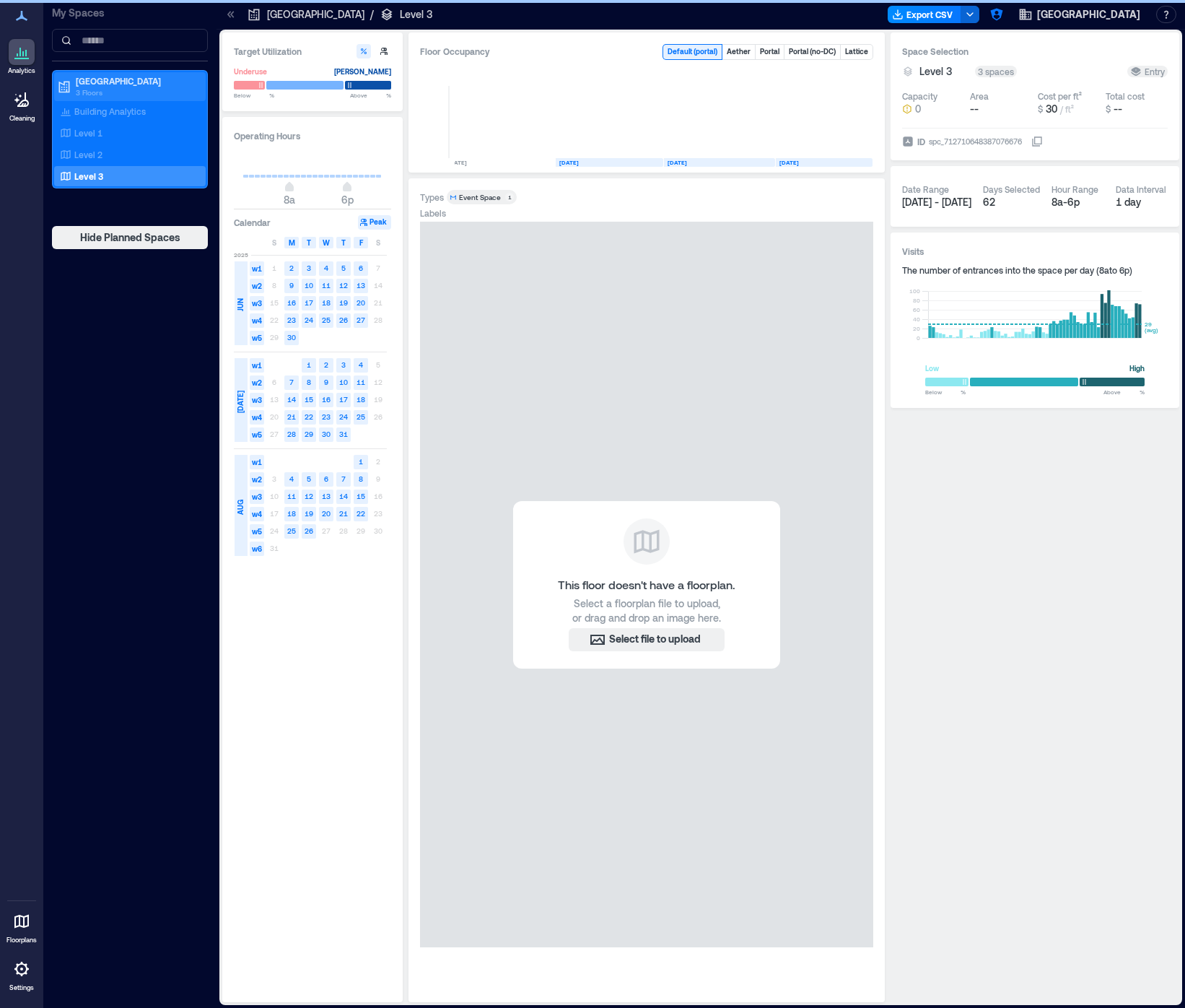
click at [102, 88] on p "3 Floors" at bounding box center [137, 92] width 121 height 12
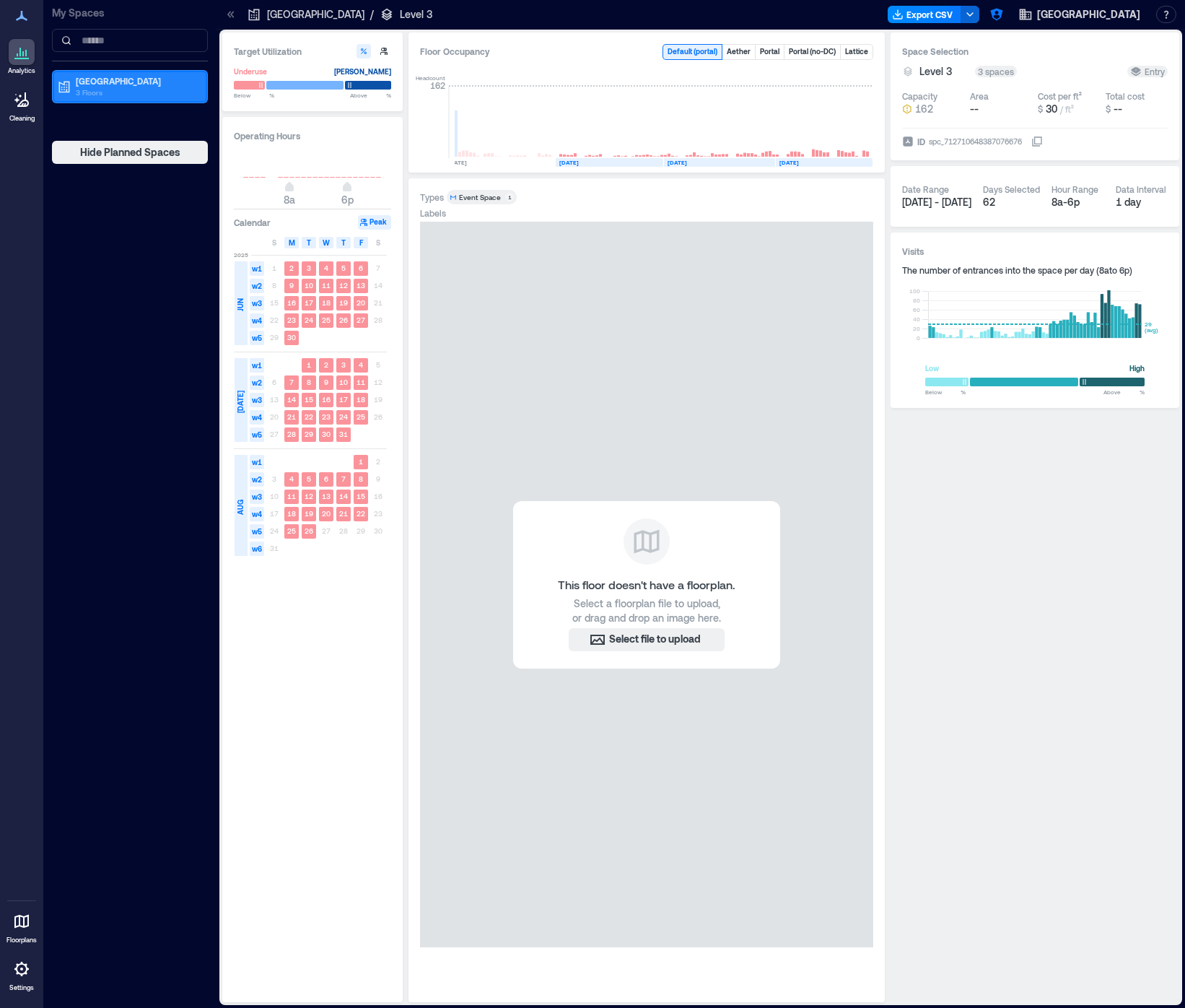
click at [116, 82] on p "Main Building" at bounding box center [137, 81] width 121 height 12
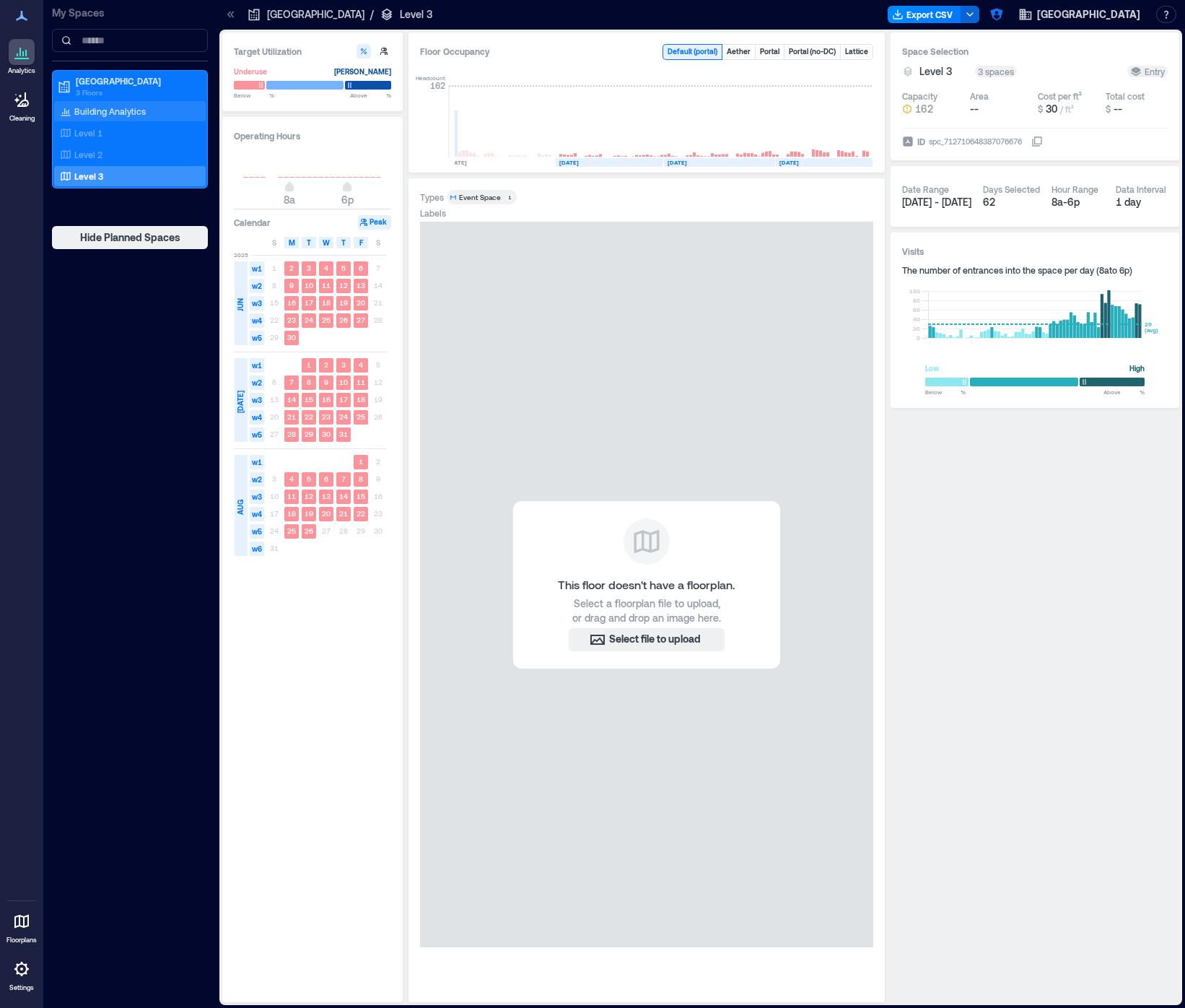
click at [96, 105] on p "Building Analytics" at bounding box center [110, 110] width 71 height 12
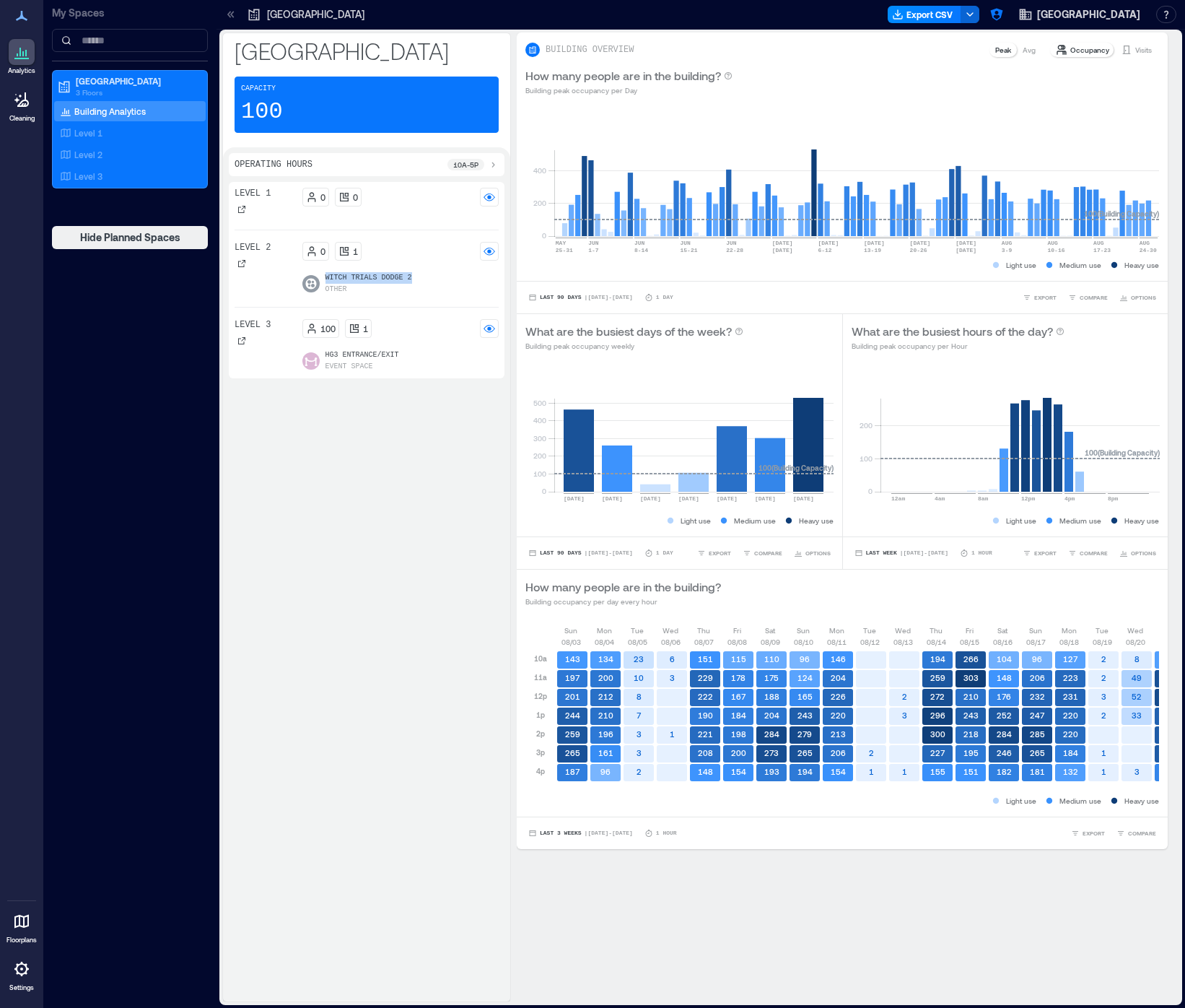
drag, startPoint x: 421, startPoint y: 278, endPoint x: 270, endPoint y: 338, distance: 162.5
click at [308, 281] on div "Witch Trials Dodge 2 Other" at bounding box center [400, 284] width 197 height 23
